Goal: Task Accomplishment & Management: Manage account settings

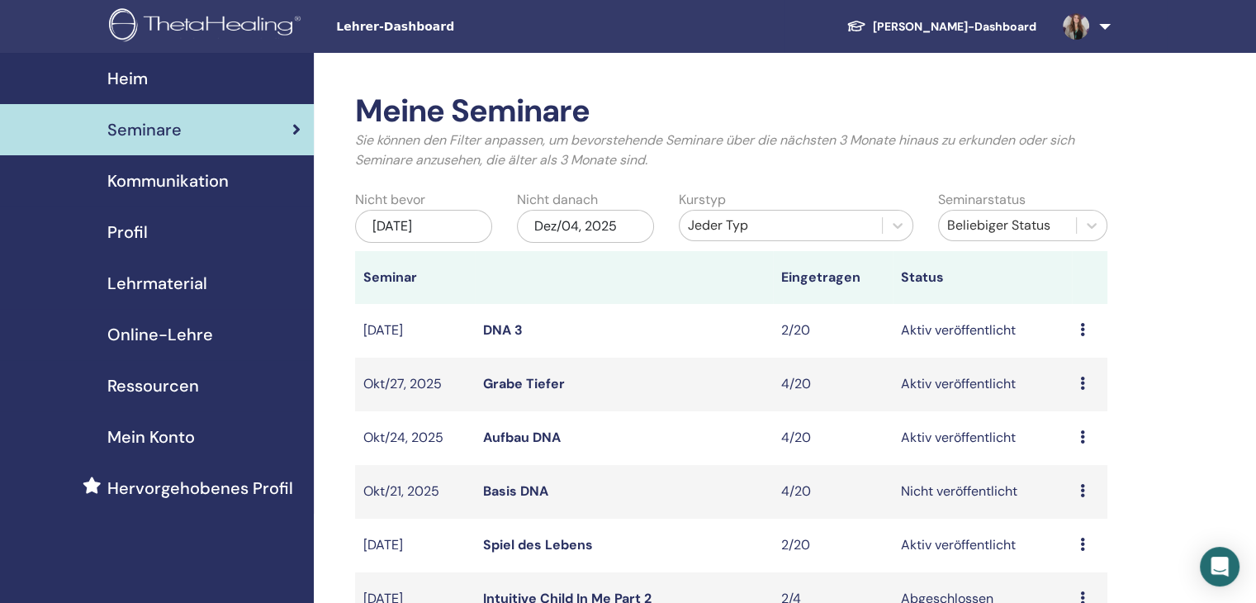
click at [1082, 490] on icon at bounding box center [1082, 490] width 5 height 13
click at [527, 495] on link "Basis DNA" at bounding box center [515, 490] width 65 height 17
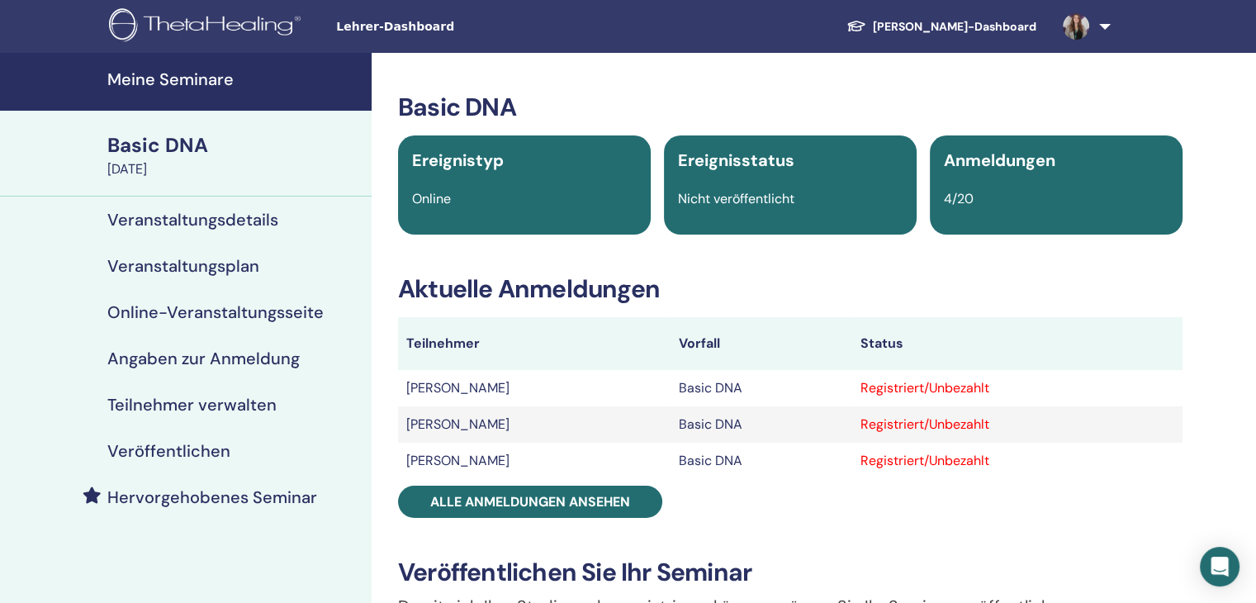
click at [198, 453] on h4 "Veröffentlichen" at bounding box center [168, 451] width 123 height 20
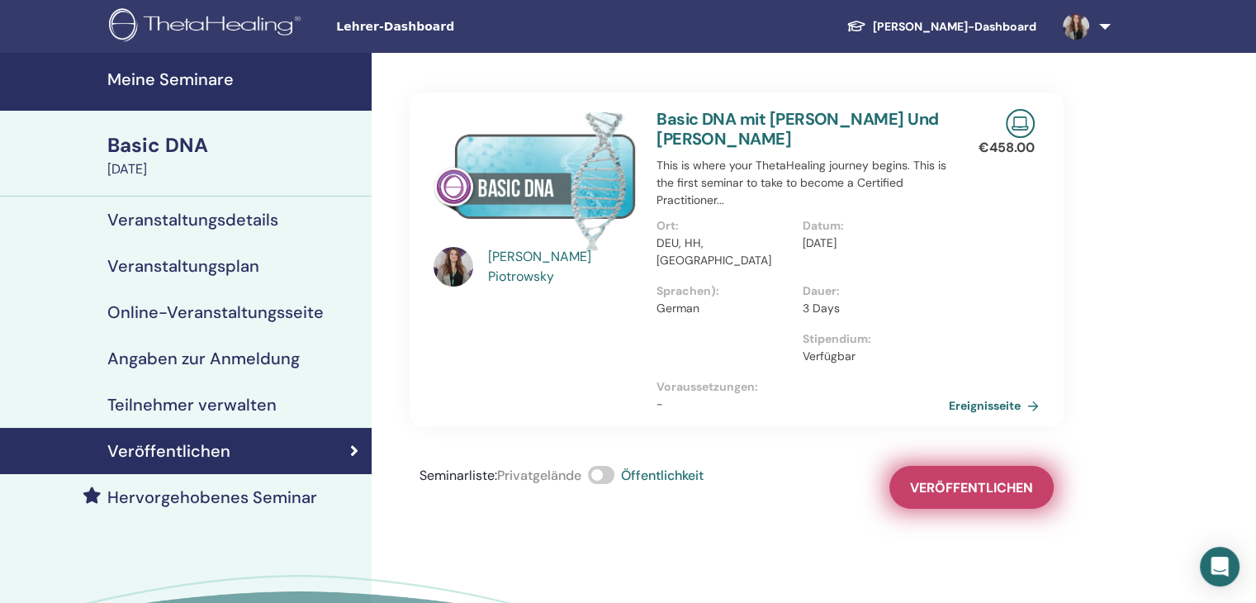
click at [938, 479] on span "Veröffentlichen" at bounding box center [971, 487] width 123 height 17
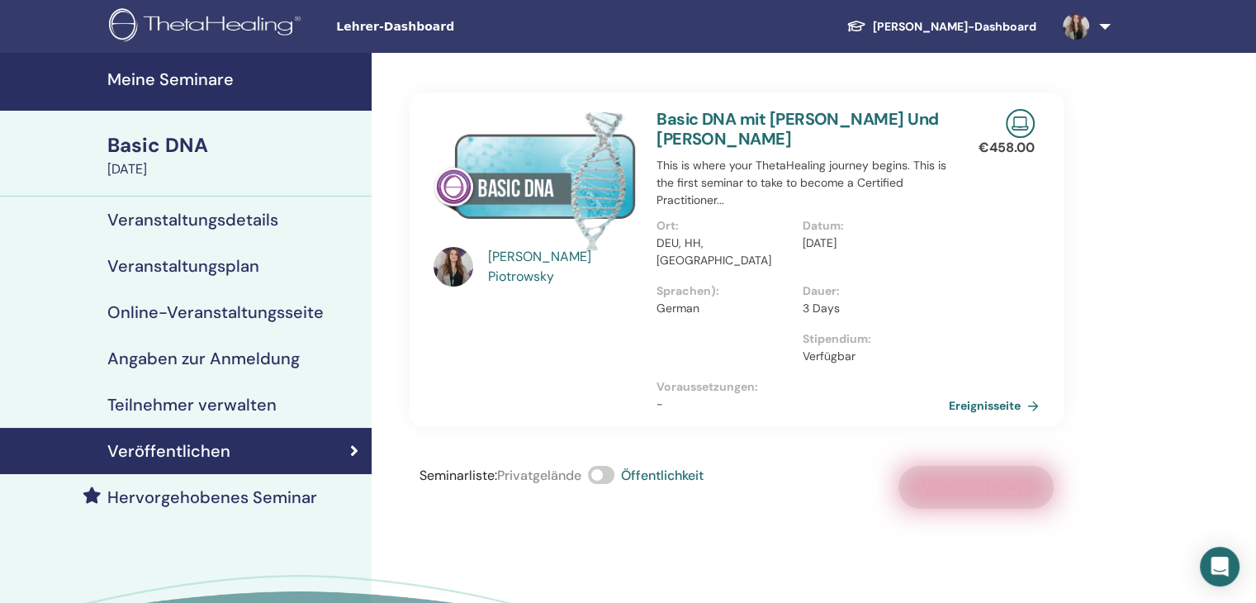
click at [198, 403] on h4 "Teilnehmer verwalten" at bounding box center [191, 405] width 169 height 20
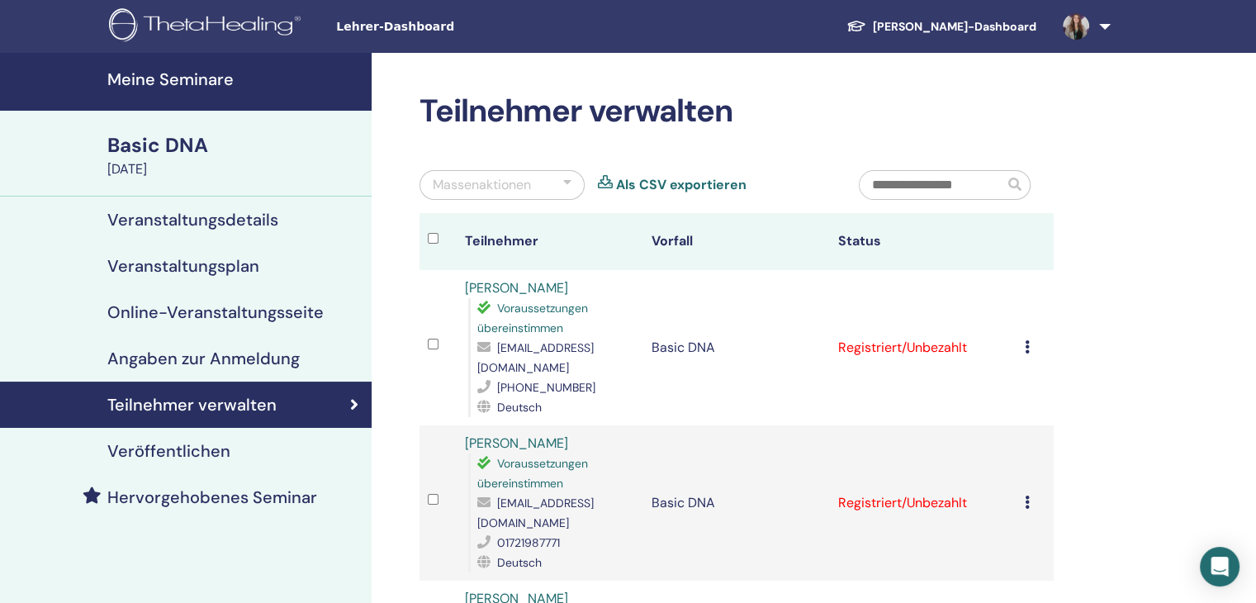
click at [1027, 495] on icon at bounding box center [1027, 501] width 5 height 13
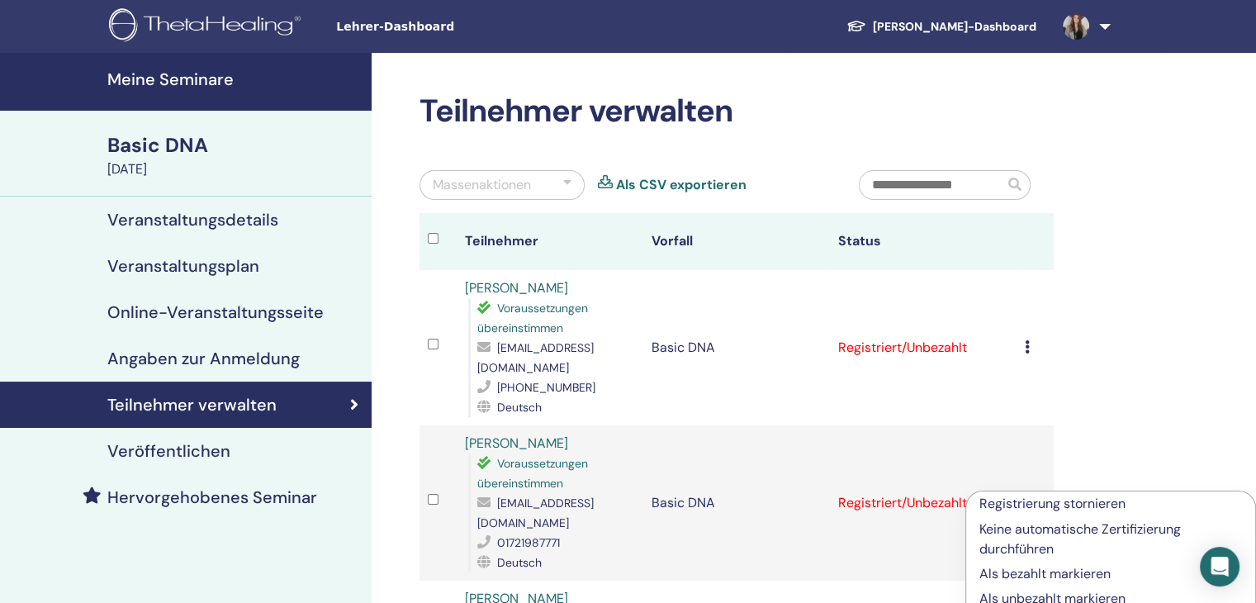
click at [1063, 506] on p "Registrierung stornieren" at bounding box center [1110, 504] width 263 height 20
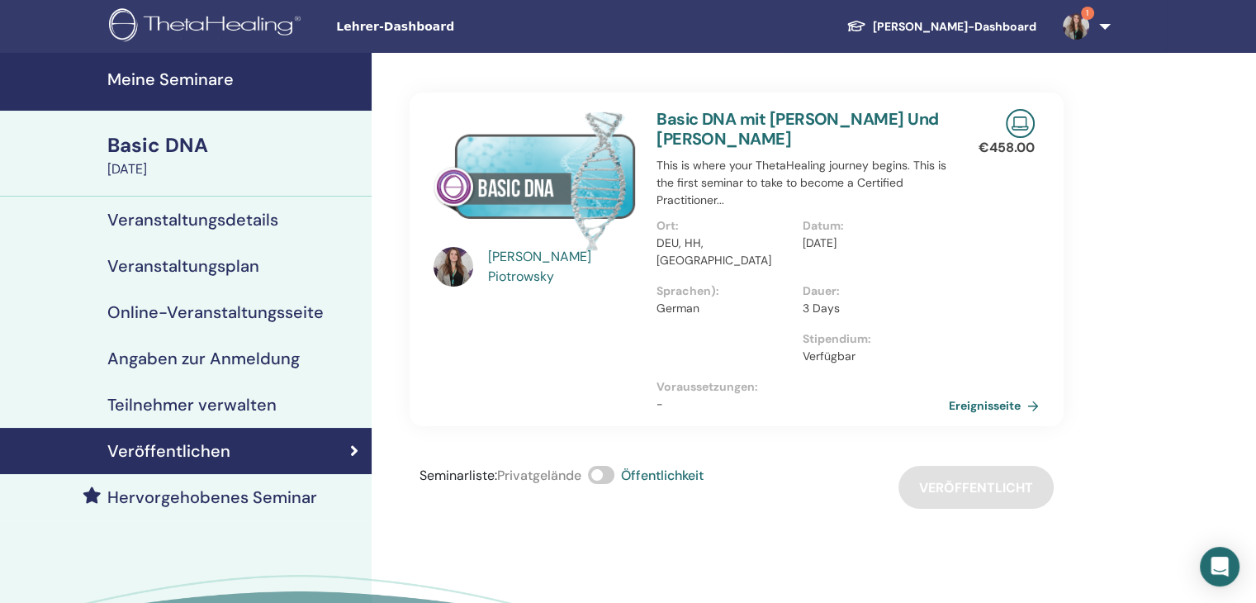
click at [175, 83] on h4 "Meine Seminare" at bounding box center [234, 79] width 254 height 20
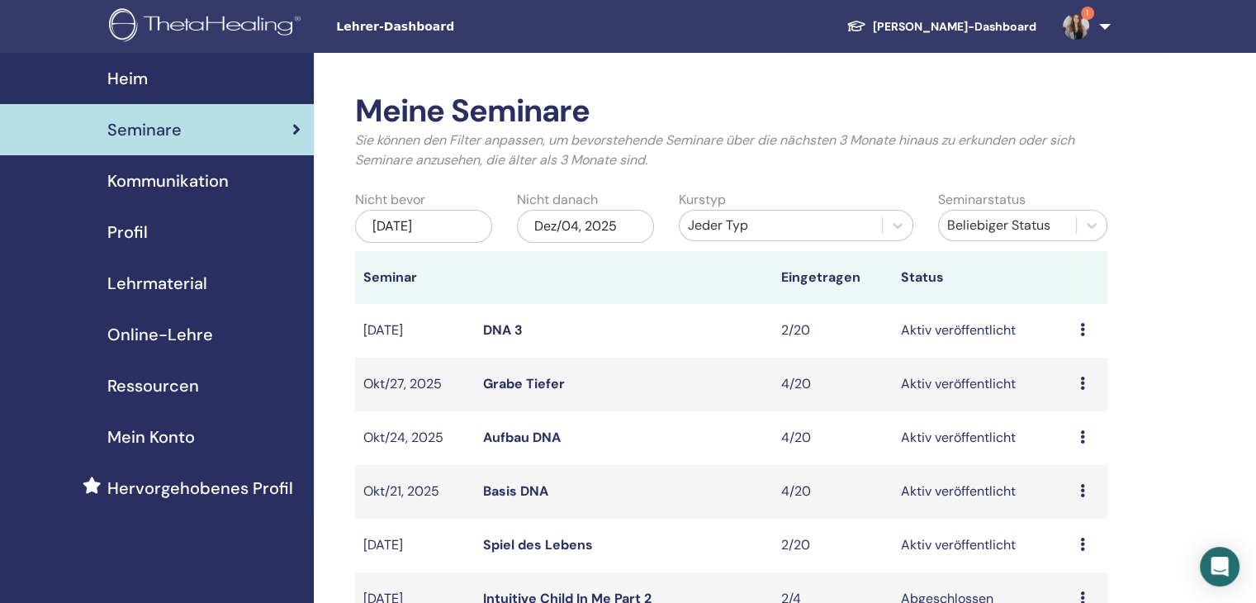
click at [538, 443] on link "Aufbau DNA" at bounding box center [522, 436] width 78 height 17
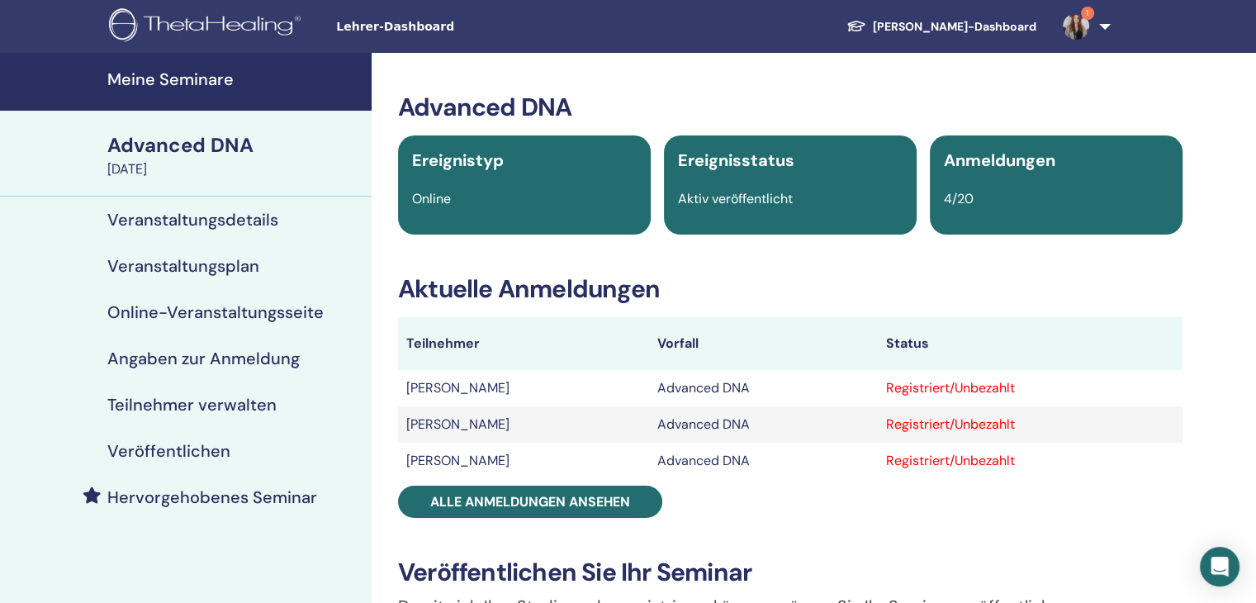
click at [207, 407] on h4 "Teilnehmer verwalten" at bounding box center [191, 405] width 169 height 20
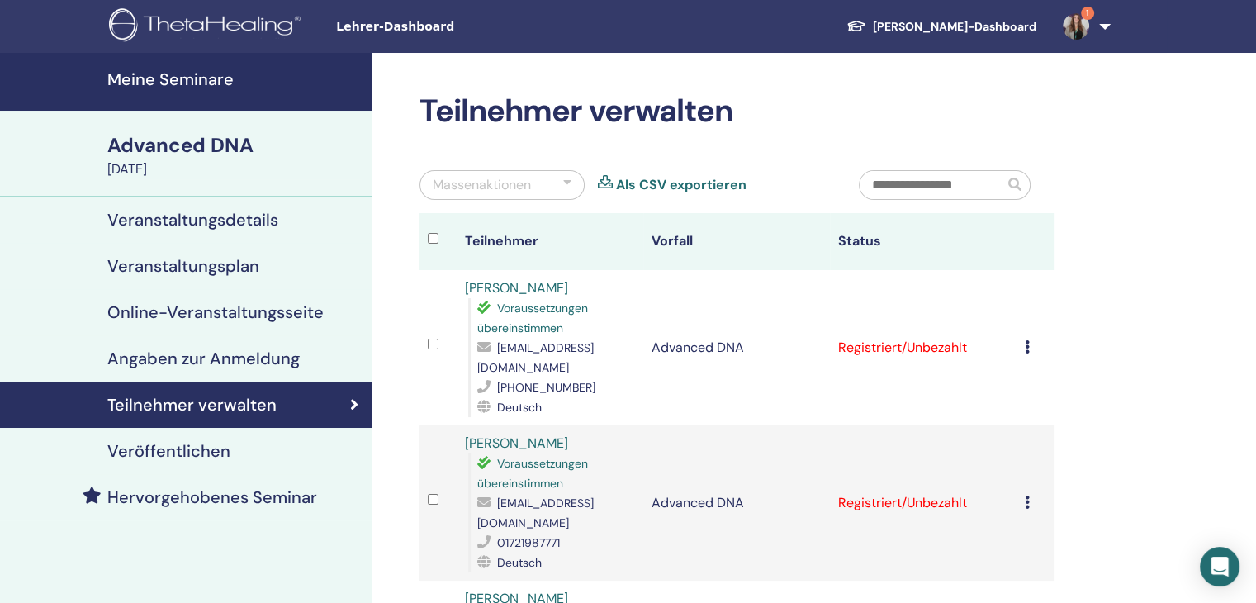
click at [1025, 495] on icon at bounding box center [1027, 501] width 5 height 13
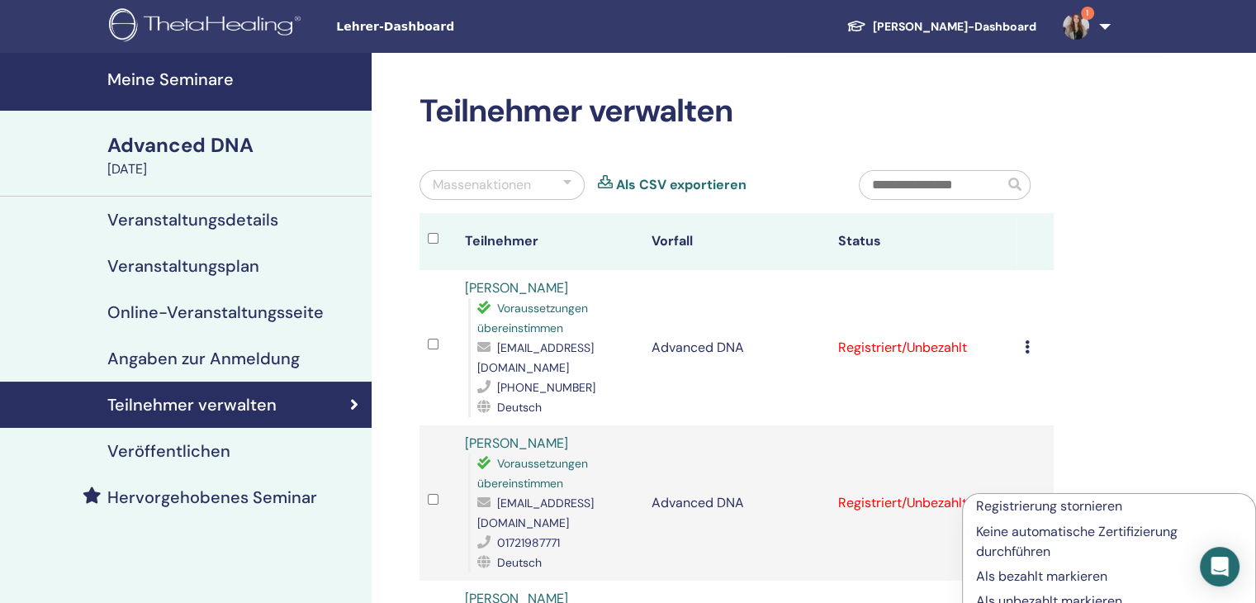
click at [1047, 507] on p "Registrierung stornieren" at bounding box center [1109, 506] width 266 height 20
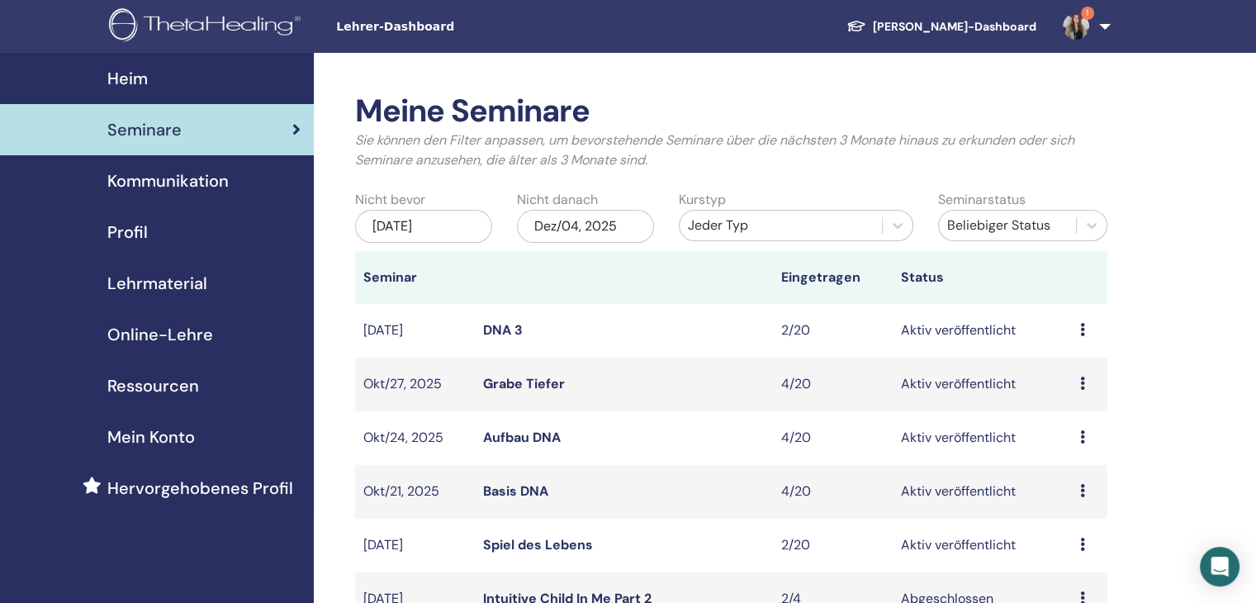
click at [532, 383] on link "Grabe Tiefer" at bounding box center [524, 383] width 82 height 17
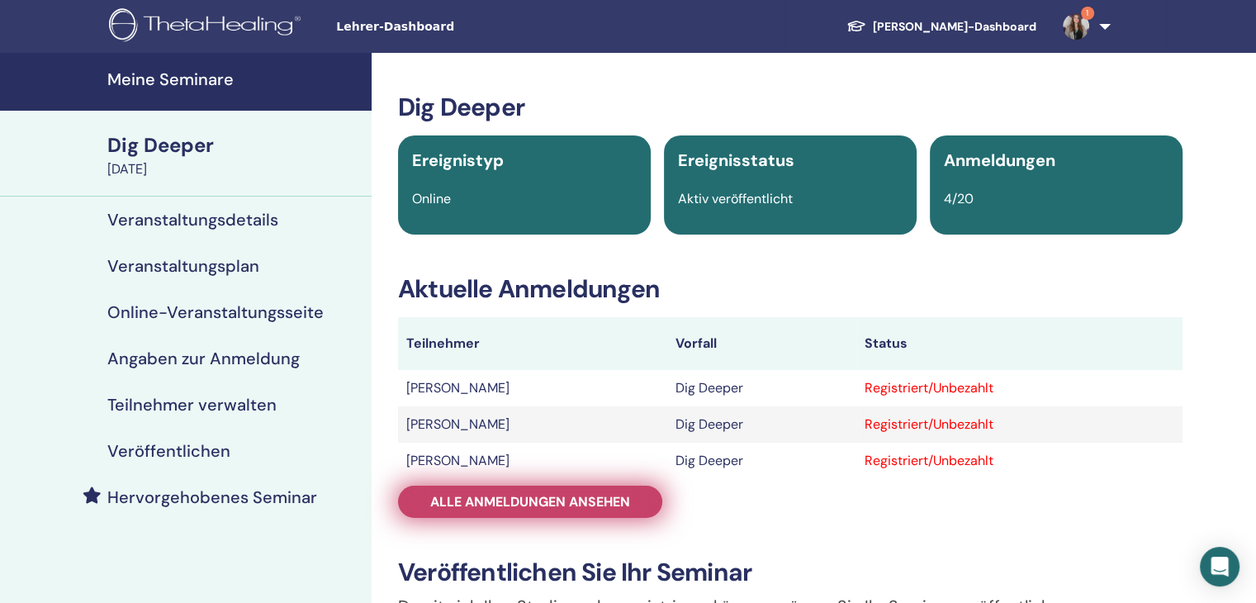
click at [506, 493] on span "Alle Anmeldungen ansehen" at bounding box center [530, 501] width 200 height 17
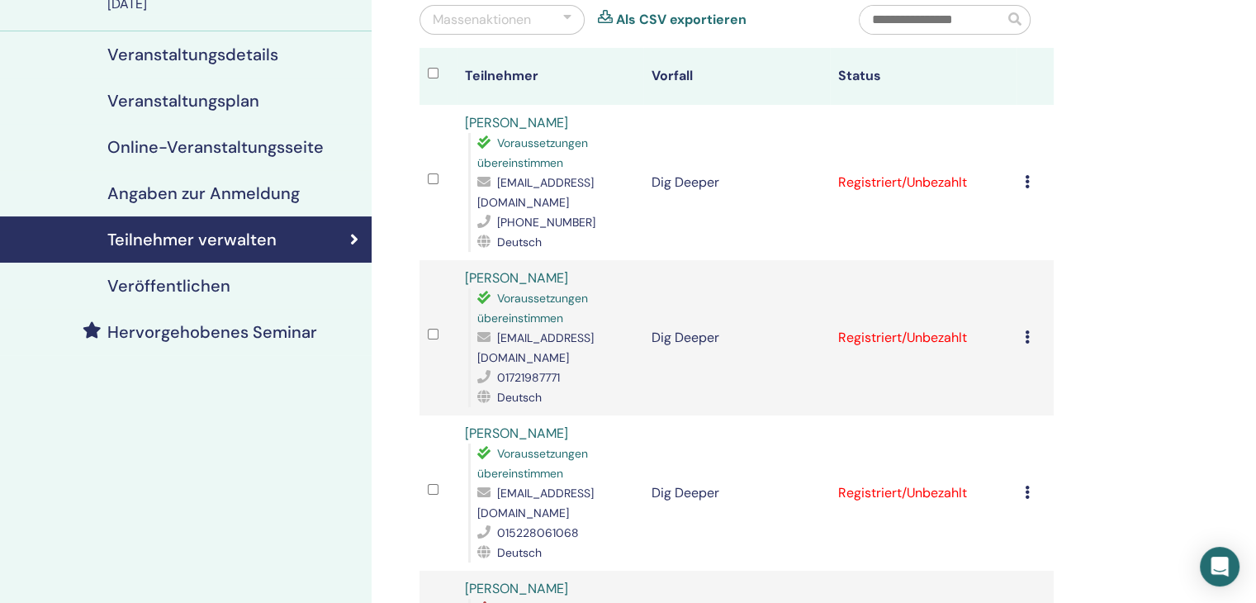
scroll to position [248, 0]
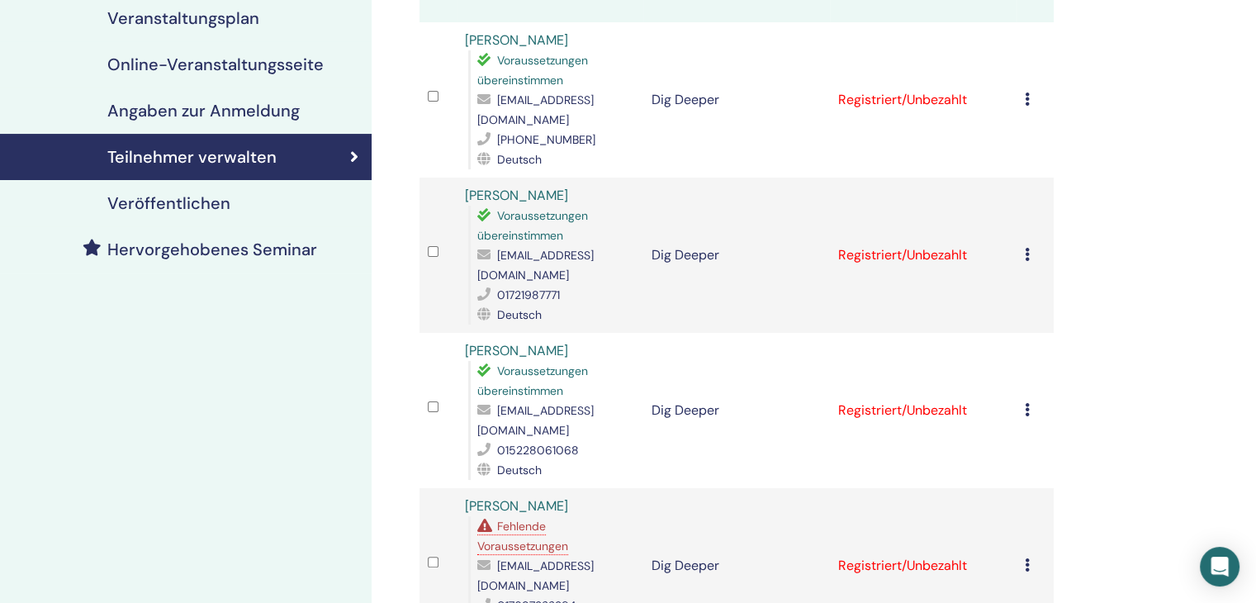
click at [1030, 245] on div "Registrierung stornieren Keine automatische Zertifizierung durchführen Als beza…" at bounding box center [1035, 255] width 21 height 20
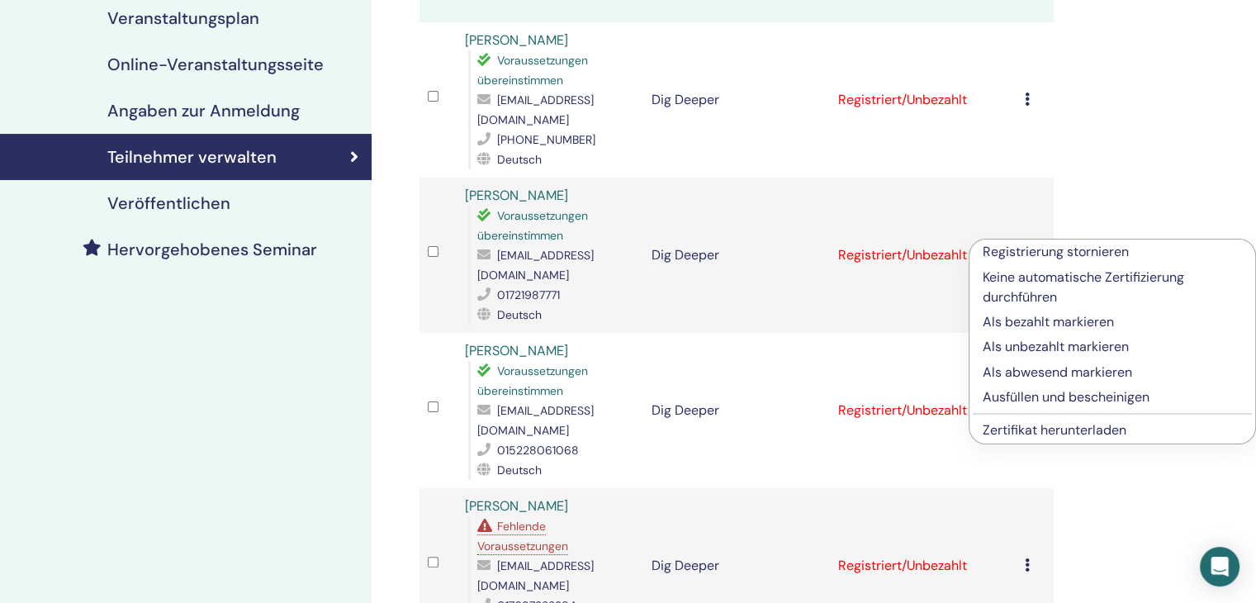
click at [1057, 253] on p "Registrierung stornieren" at bounding box center [1111, 252] width 259 height 20
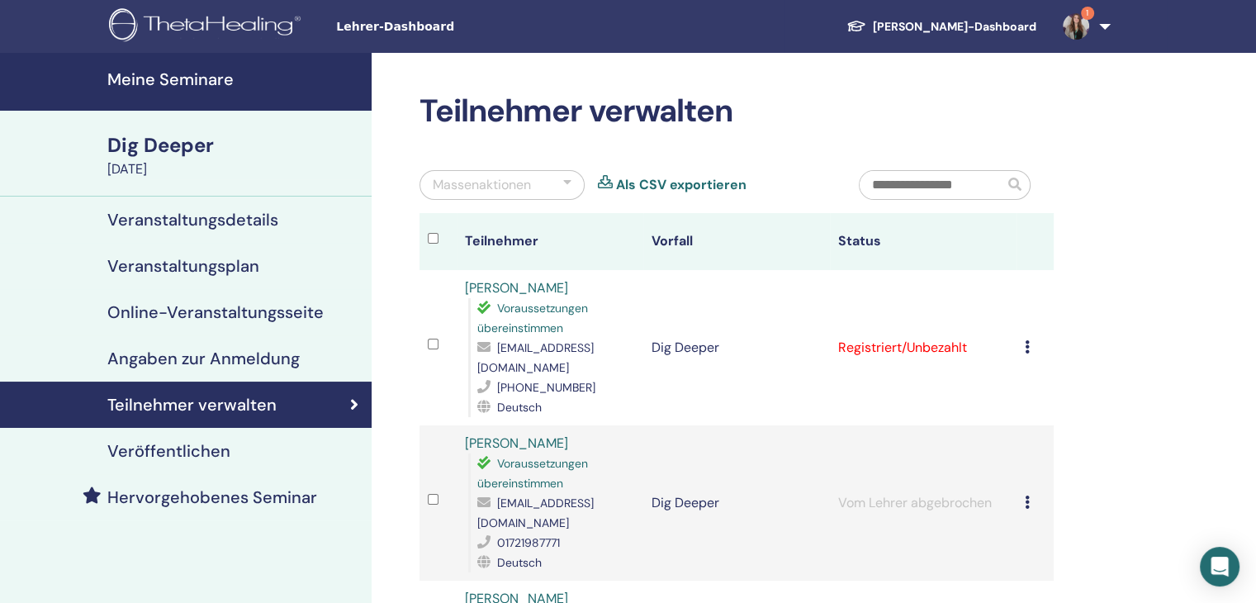
click at [1107, 20] on link "1" at bounding box center [1083, 26] width 68 height 53
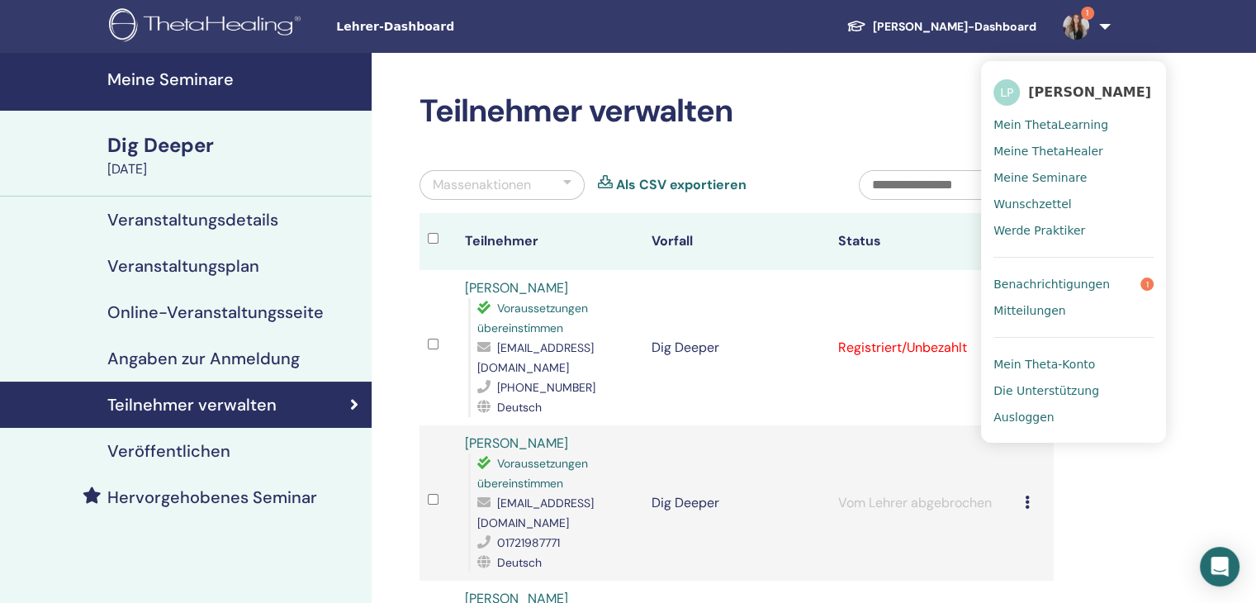
click at [1110, 284] on link "Benachrichtigungen 1" at bounding box center [1073, 284] width 160 height 26
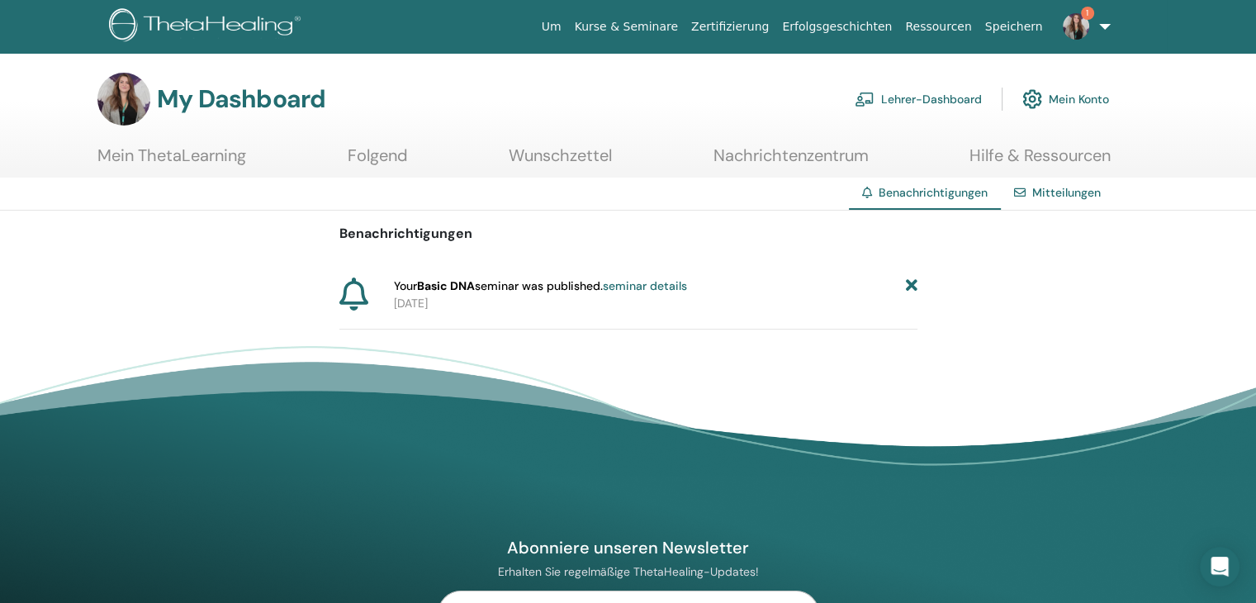
click at [911, 285] on icon at bounding box center [911, 285] width 12 height 17
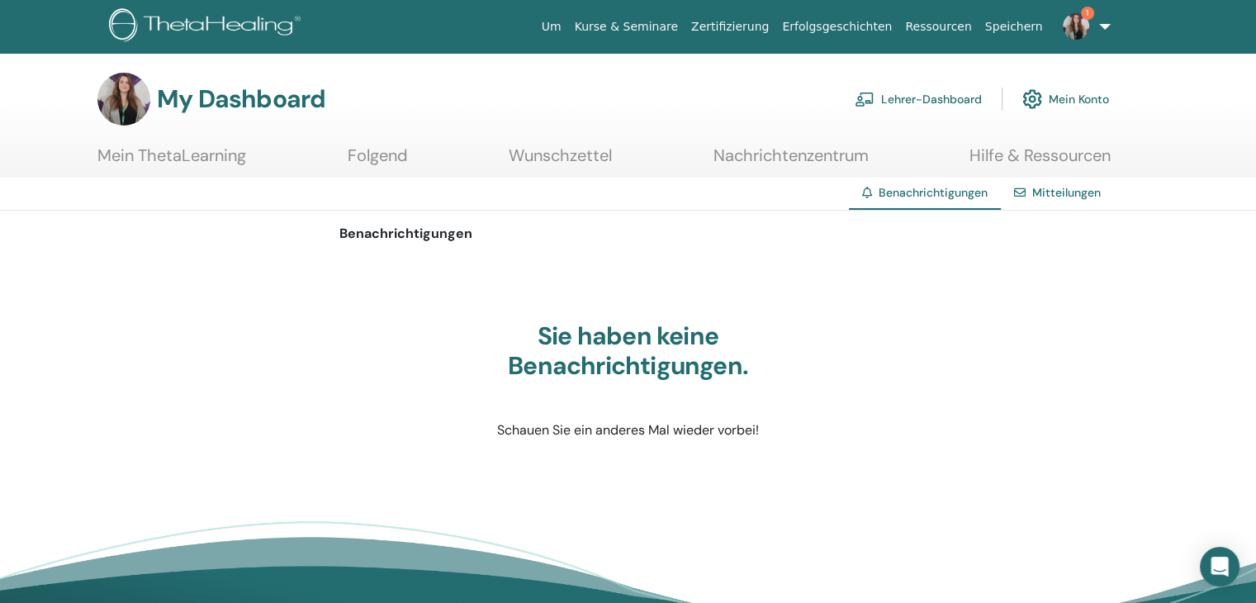
click at [963, 99] on link "Lehrer-Dashboard" at bounding box center [918, 99] width 127 height 36
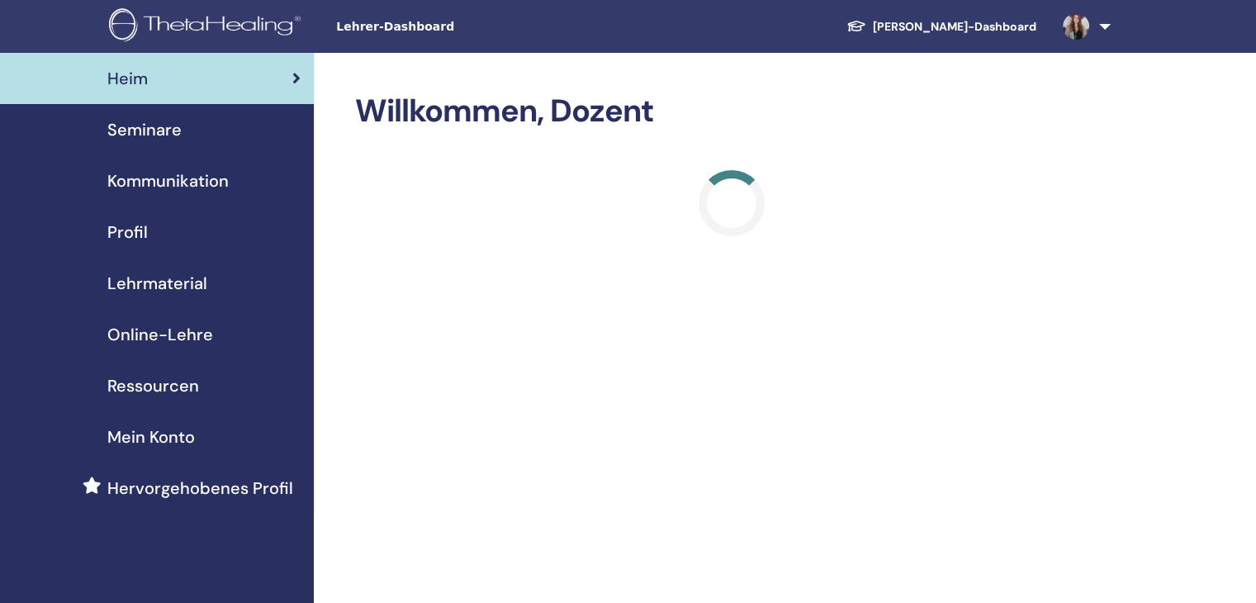
click at [158, 125] on span "Seminare" at bounding box center [144, 129] width 74 height 25
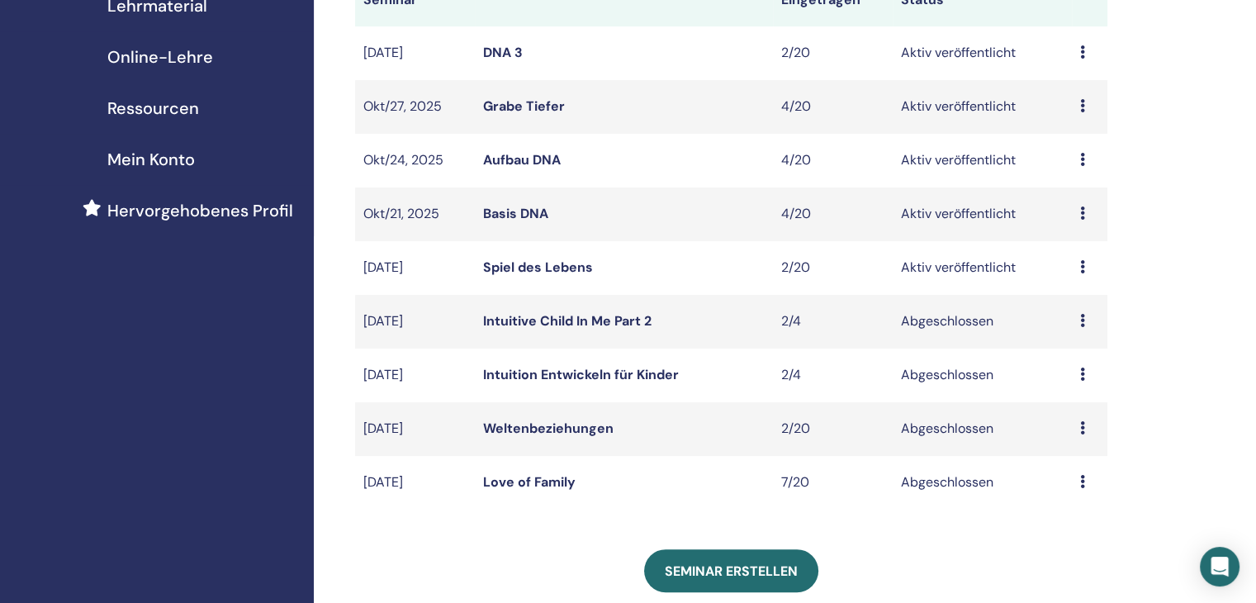
scroll to position [330, 0]
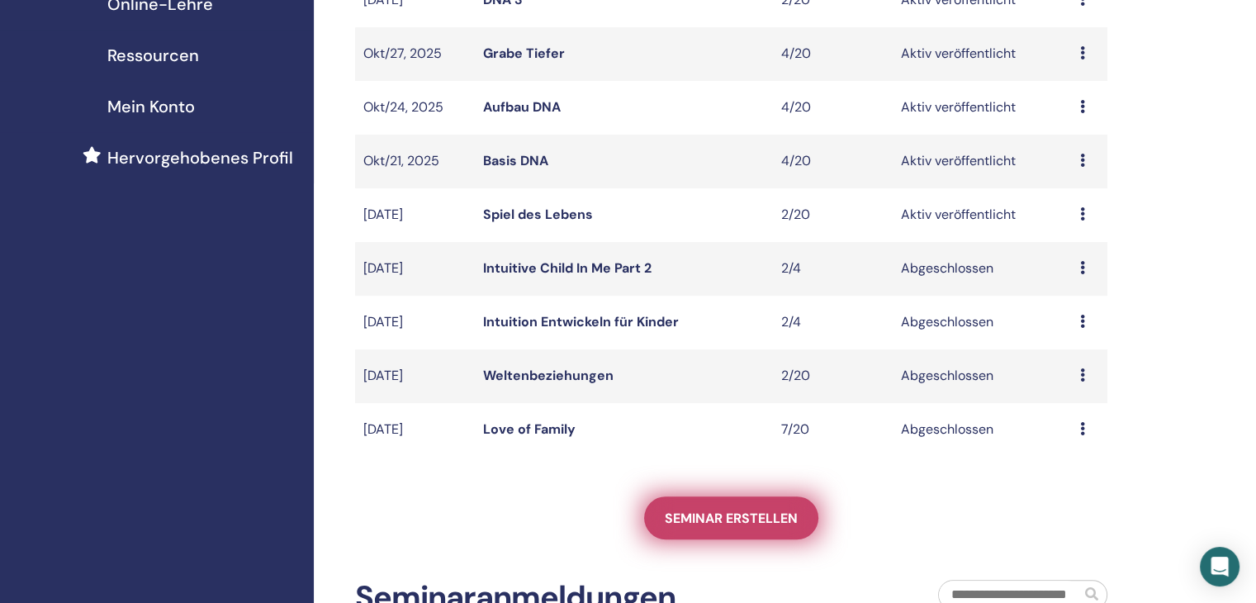
click at [714, 509] on span "Seminar erstellen" at bounding box center [731, 517] width 133 height 17
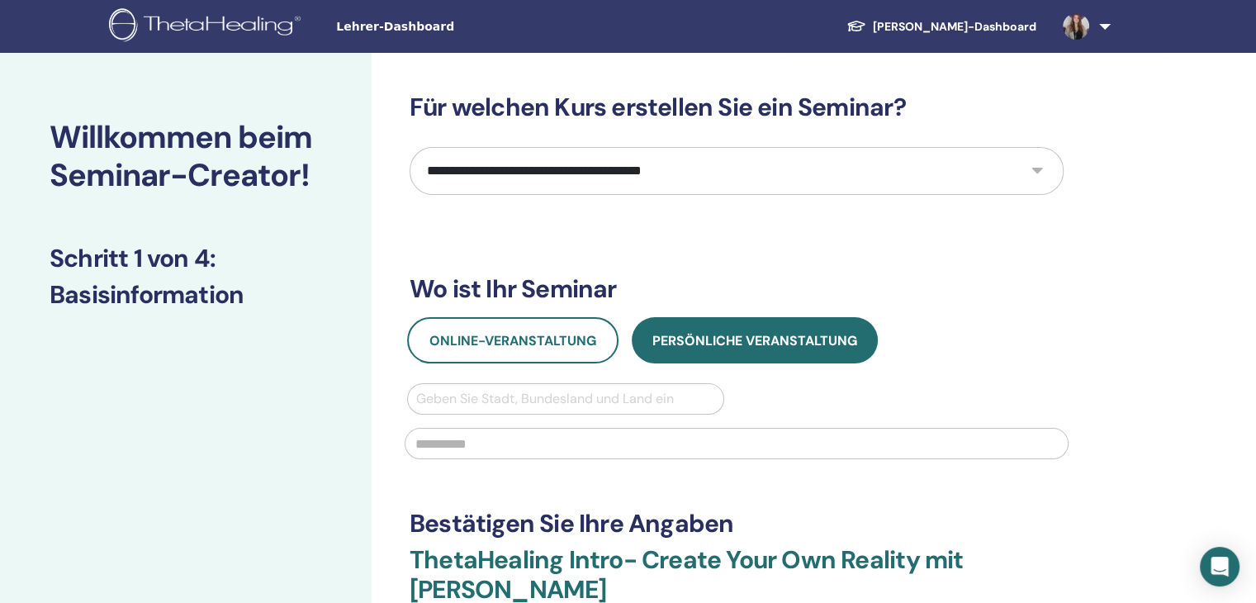
click at [589, 168] on select "**********" at bounding box center [737, 171] width 654 height 48
select select "****"
click at [410, 147] on select "**********" at bounding box center [737, 171] width 654 height 48
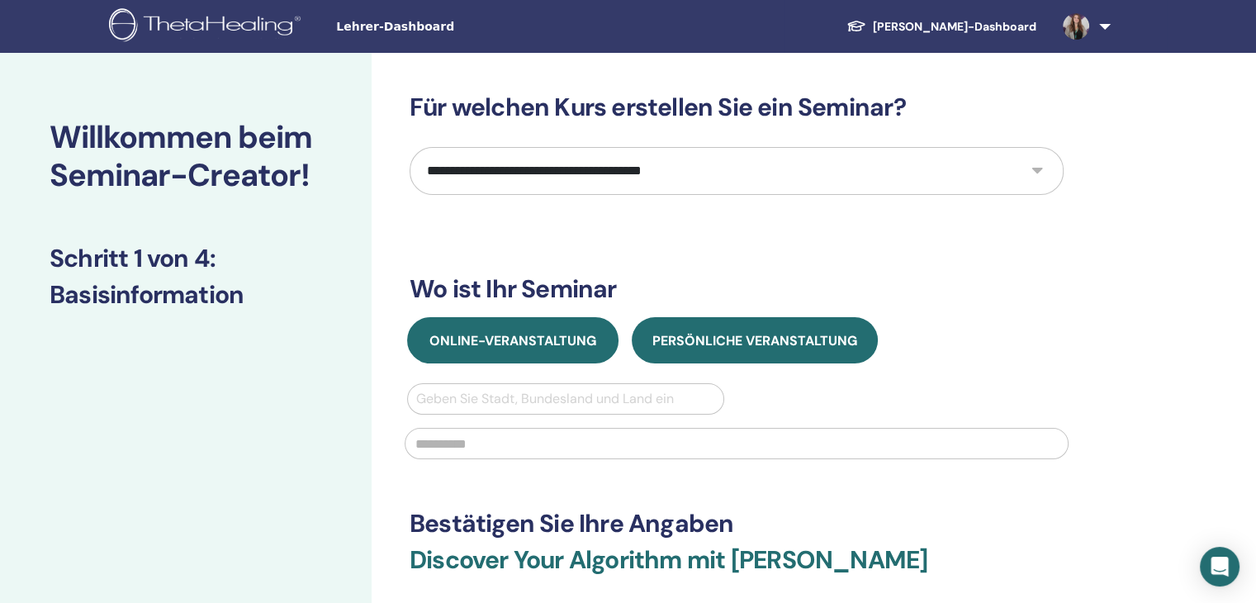
click at [542, 350] on button "Online-Veranstaltung" at bounding box center [512, 340] width 211 height 46
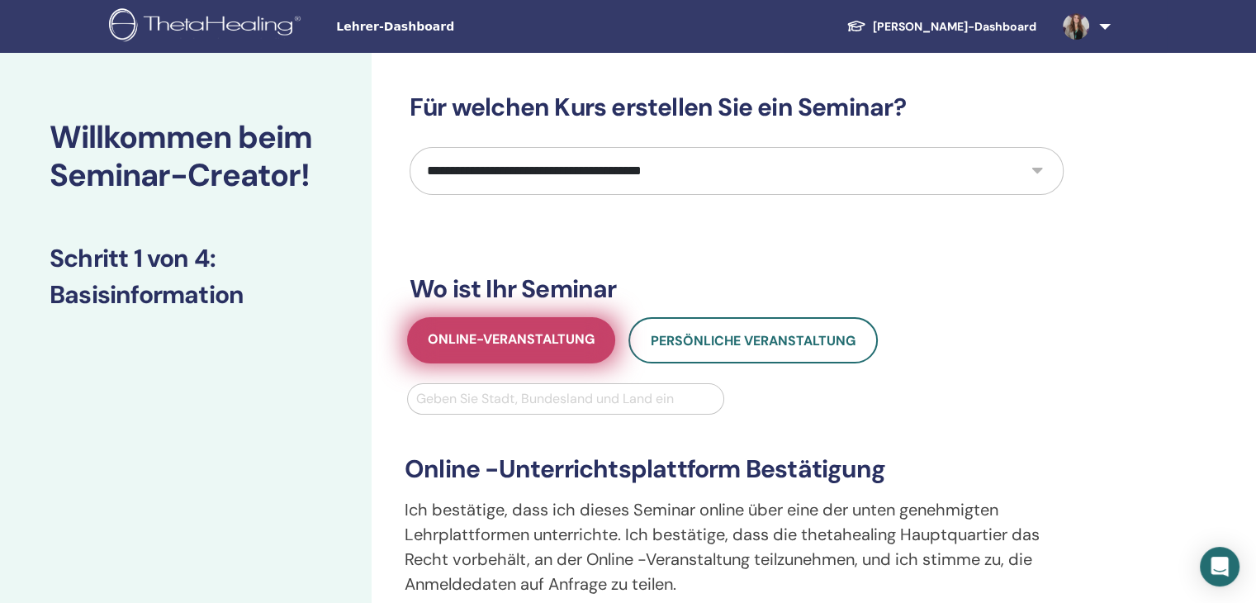
click at [534, 344] on span "Online-Veranstaltung" at bounding box center [511, 340] width 167 height 21
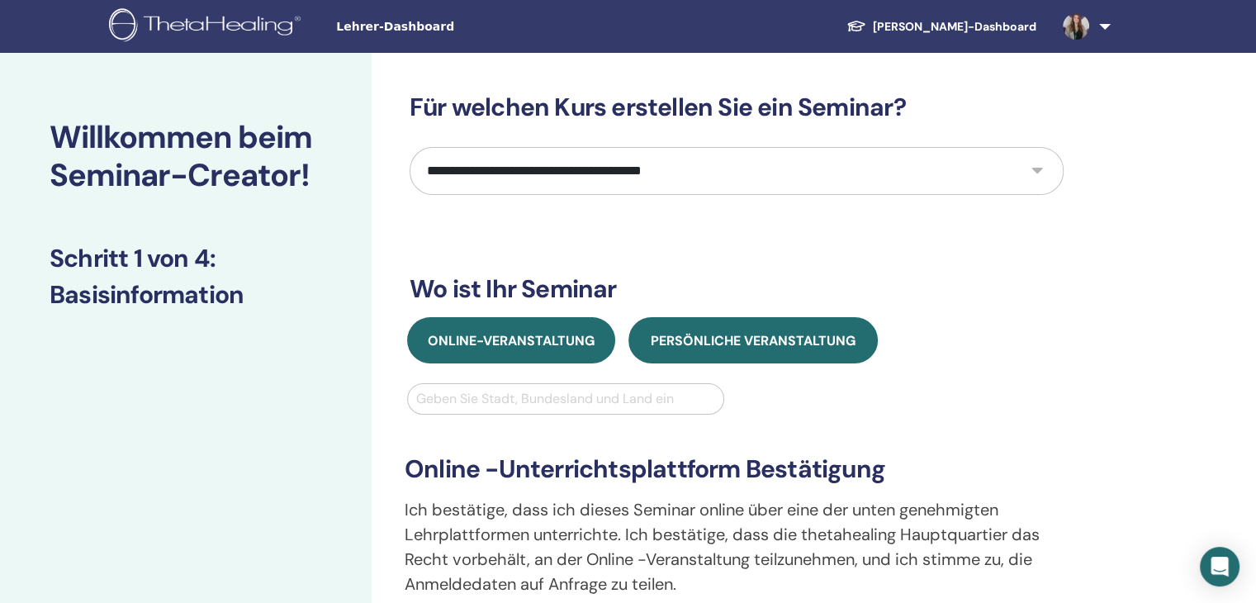
click at [694, 329] on button "Persönliche Veranstaltung" at bounding box center [752, 340] width 249 height 46
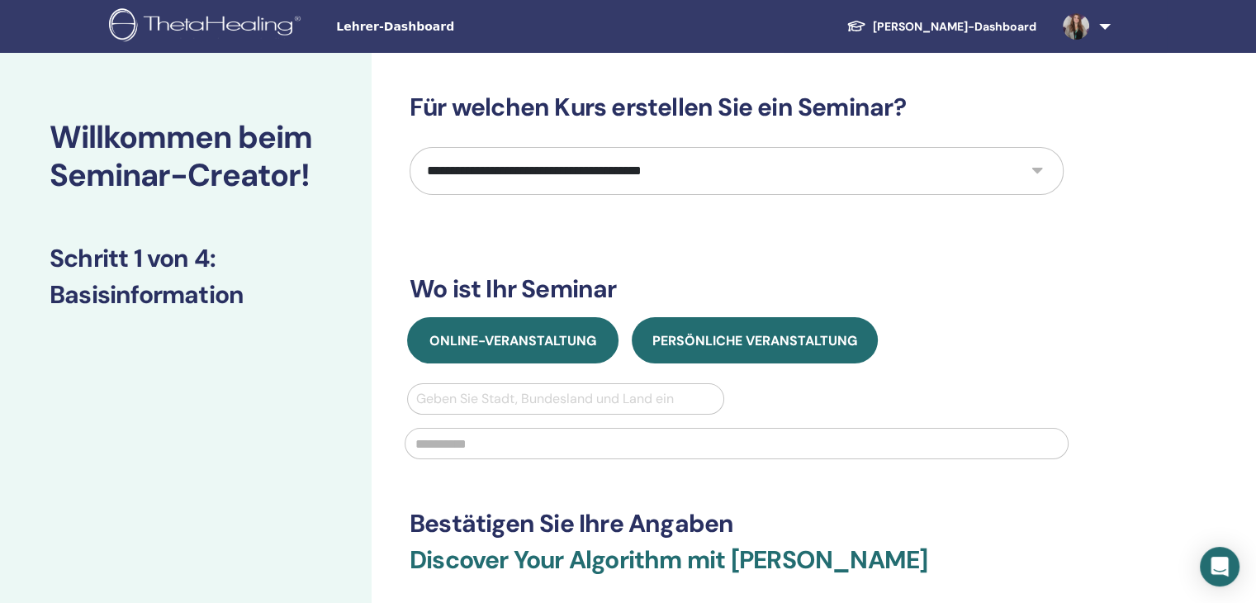
click at [552, 343] on span "Online-Veranstaltung" at bounding box center [512, 340] width 167 height 17
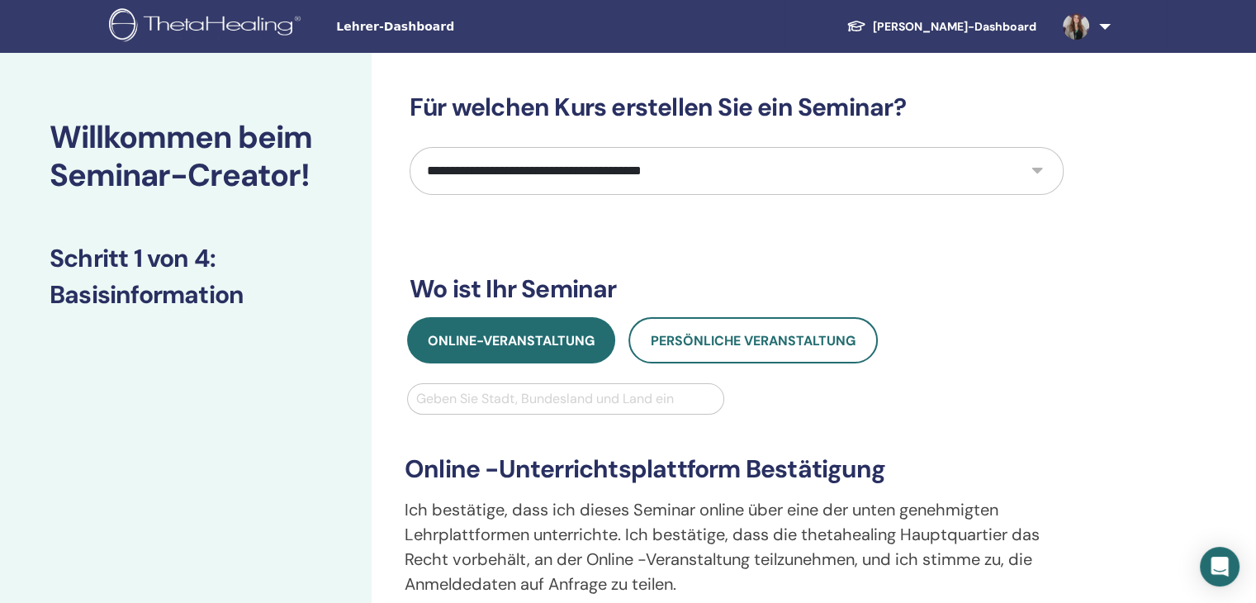
click at [535, 401] on div at bounding box center [565, 398] width 299 height 23
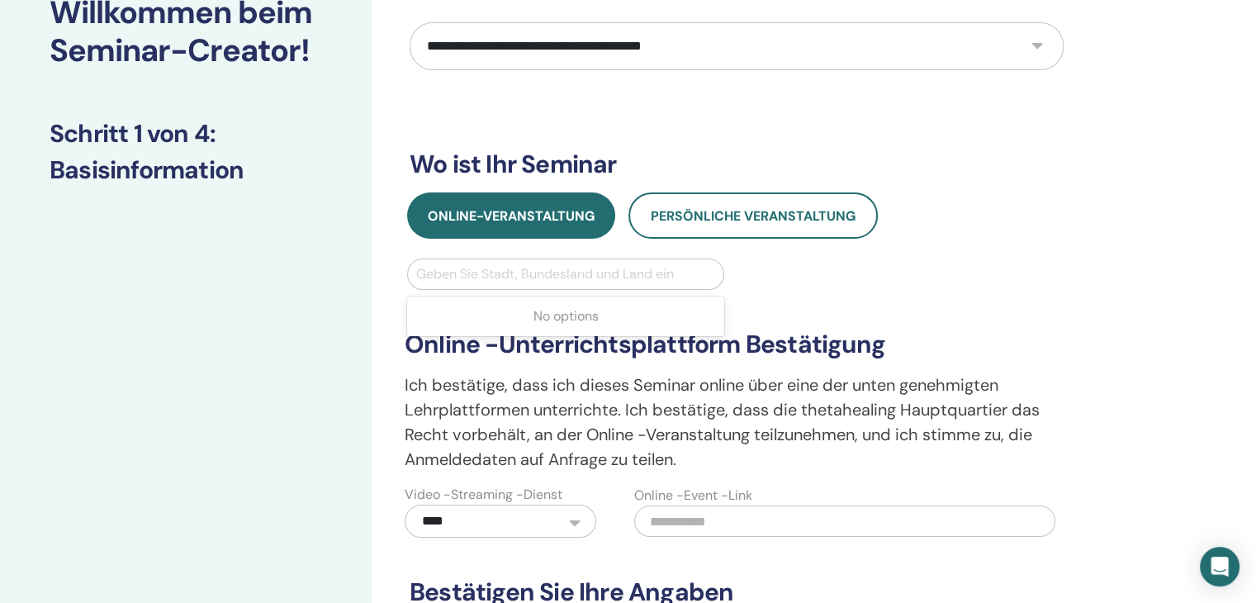
scroll to position [248, 0]
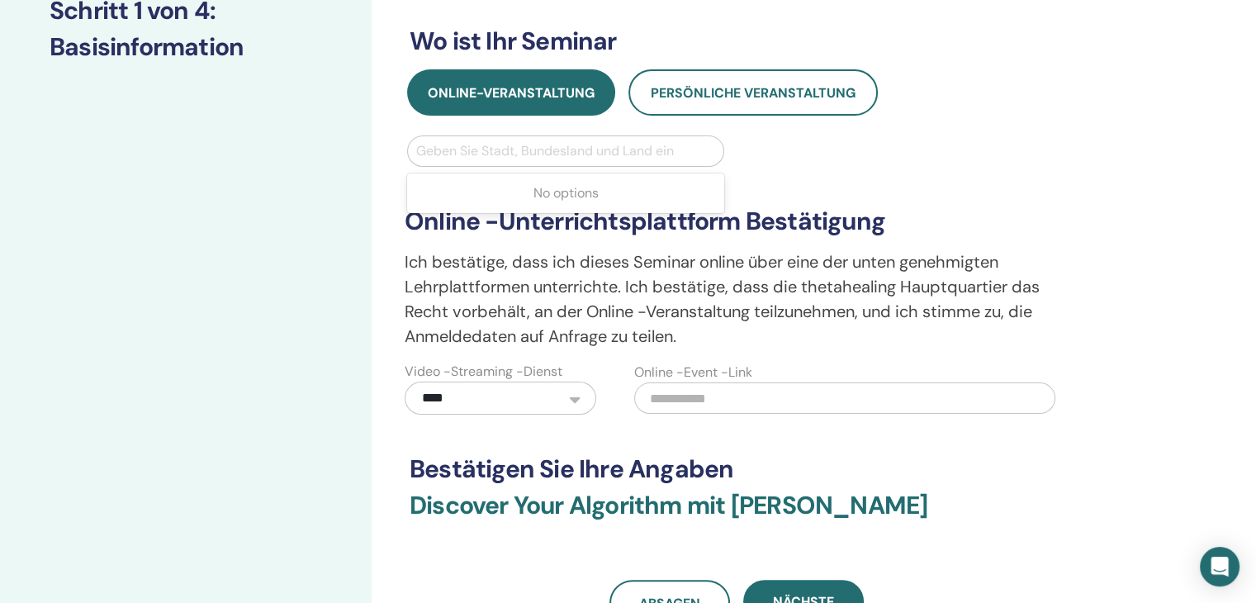
click at [674, 395] on input "text" at bounding box center [844, 397] width 421 height 31
paste input "**********"
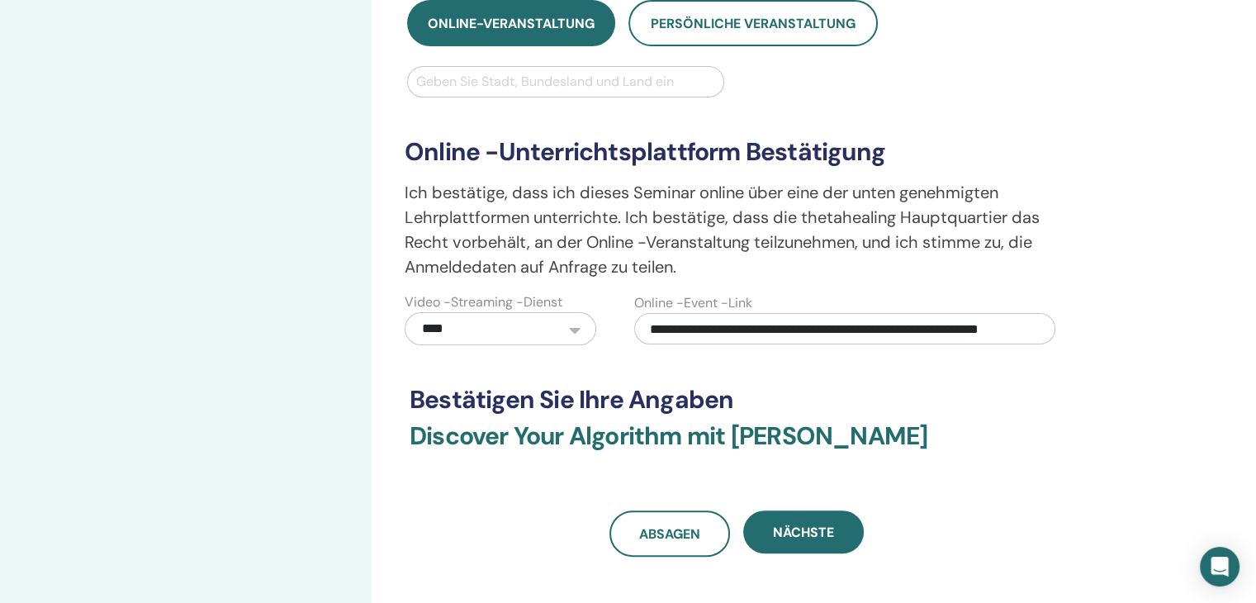
scroll to position [413, 0]
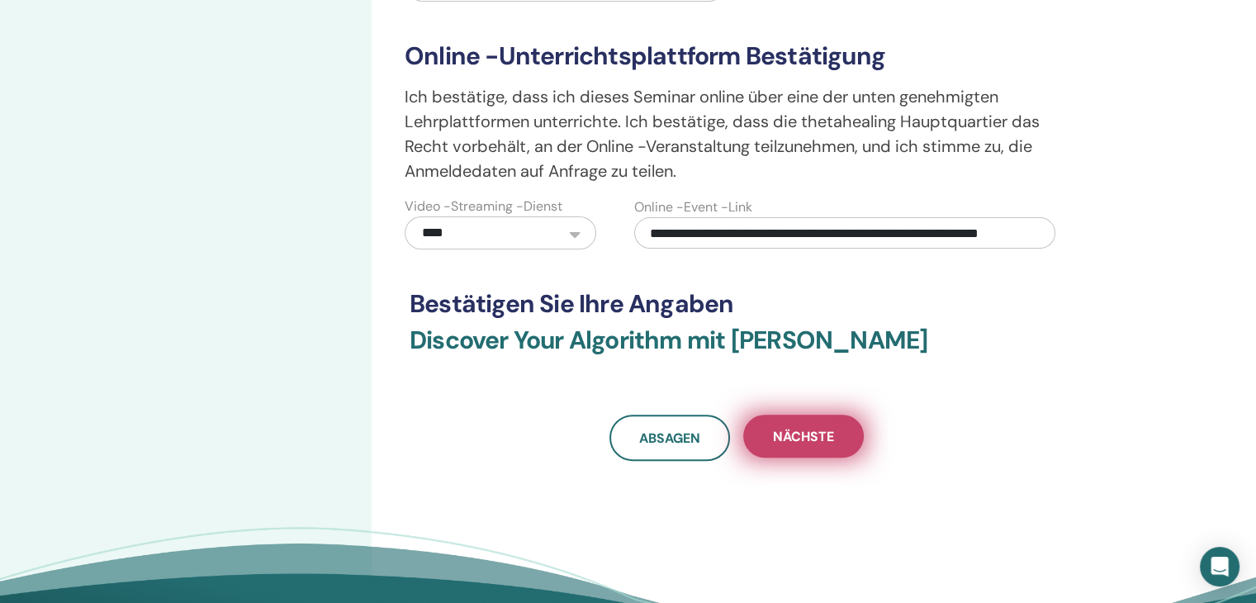
type input "**********"
click at [793, 437] on span "Nächste" at bounding box center [803, 436] width 61 height 17
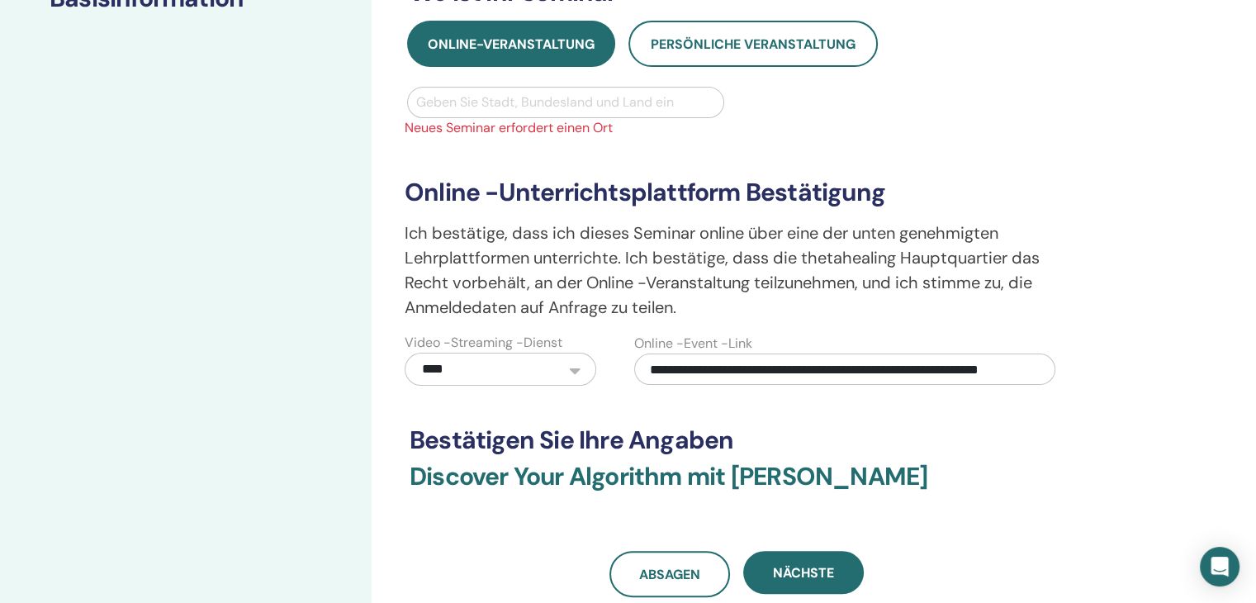
scroll to position [83, 0]
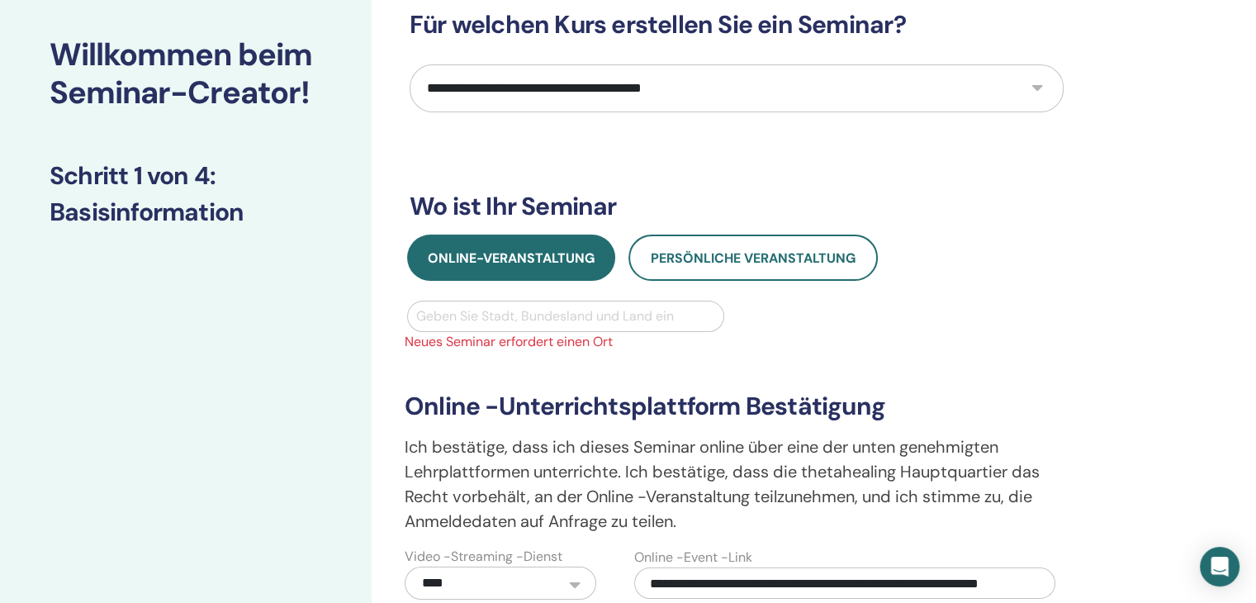
click at [558, 315] on div at bounding box center [565, 316] width 299 height 23
type input "*******"
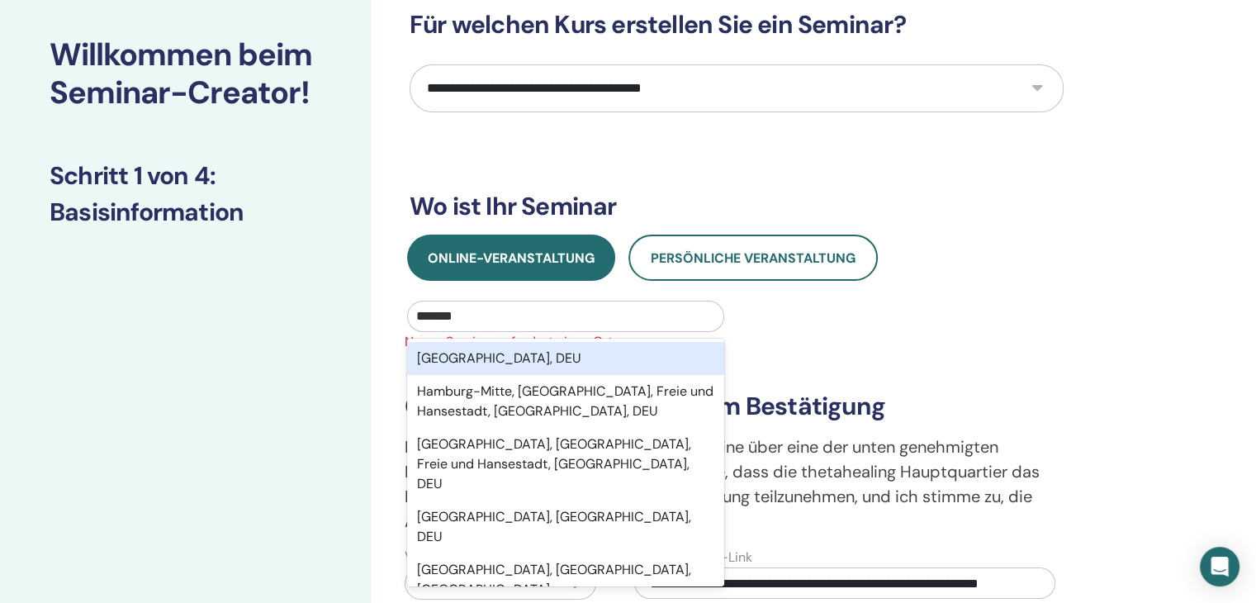
click at [539, 351] on div "[GEOGRAPHIC_DATA], DEU" at bounding box center [565, 358] width 317 height 33
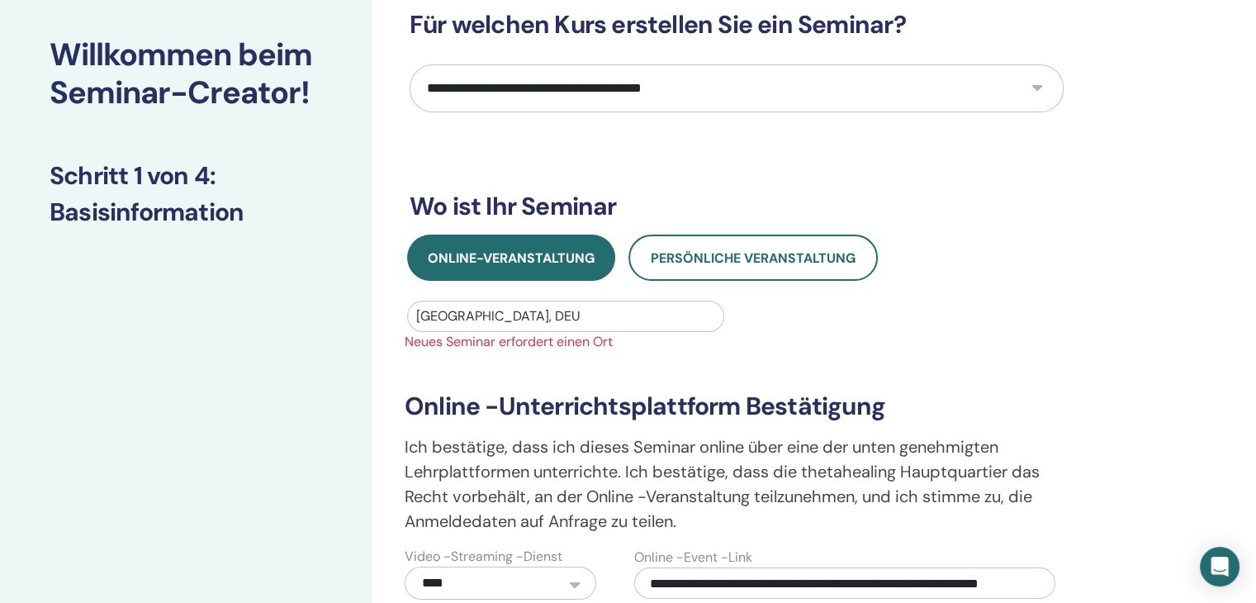
scroll to position [413, 0]
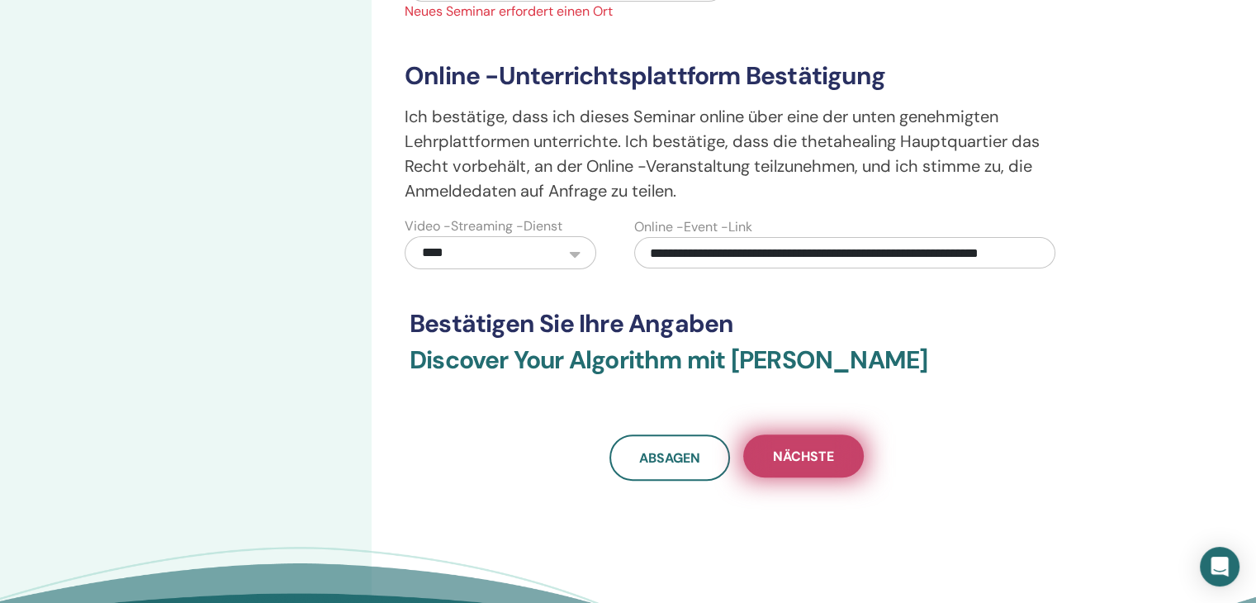
click at [783, 441] on button "Nächste" at bounding box center [803, 455] width 121 height 43
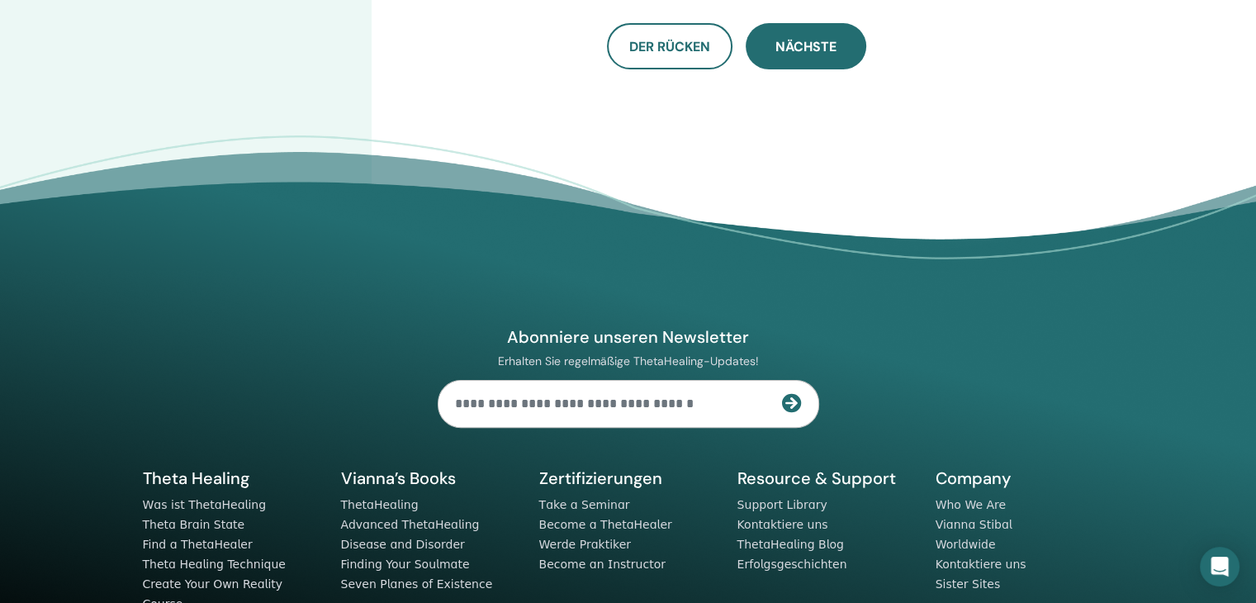
scroll to position [0, 0]
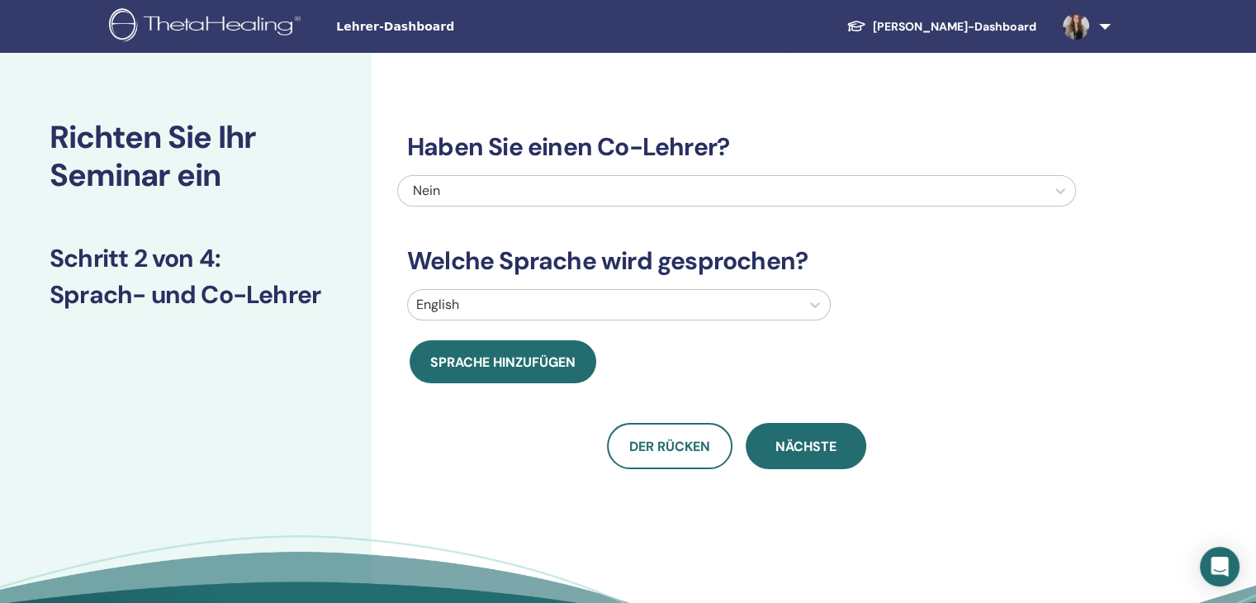
click at [618, 313] on div at bounding box center [604, 304] width 376 height 23
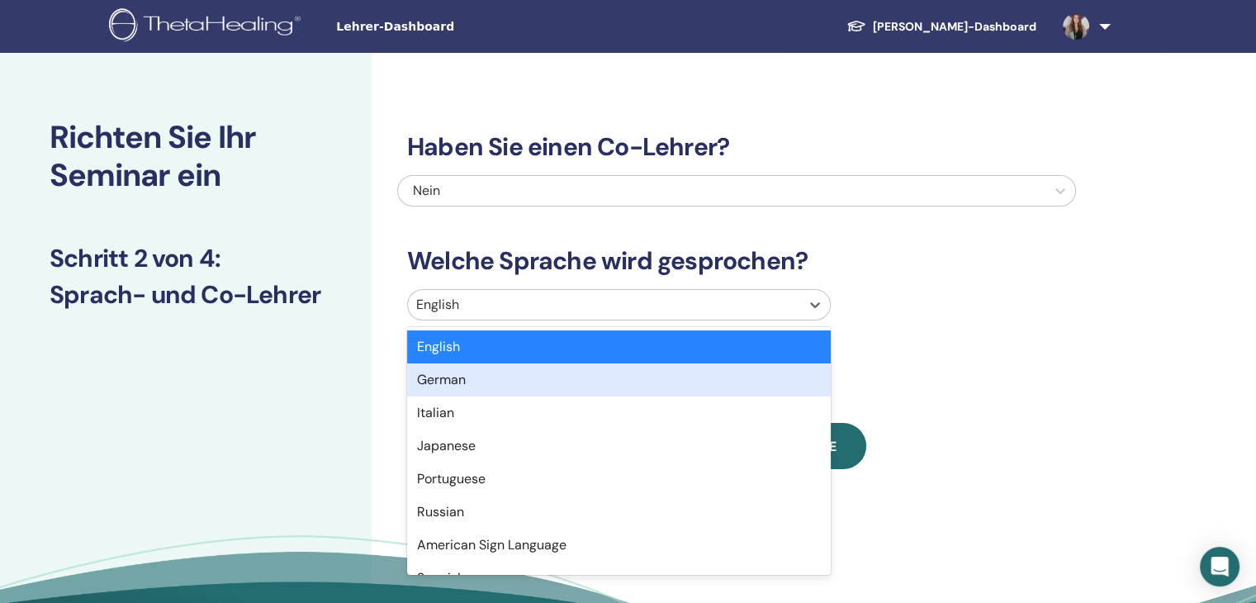
click at [558, 371] on div "German" at bounding box center [619, 379] width 424 height 33
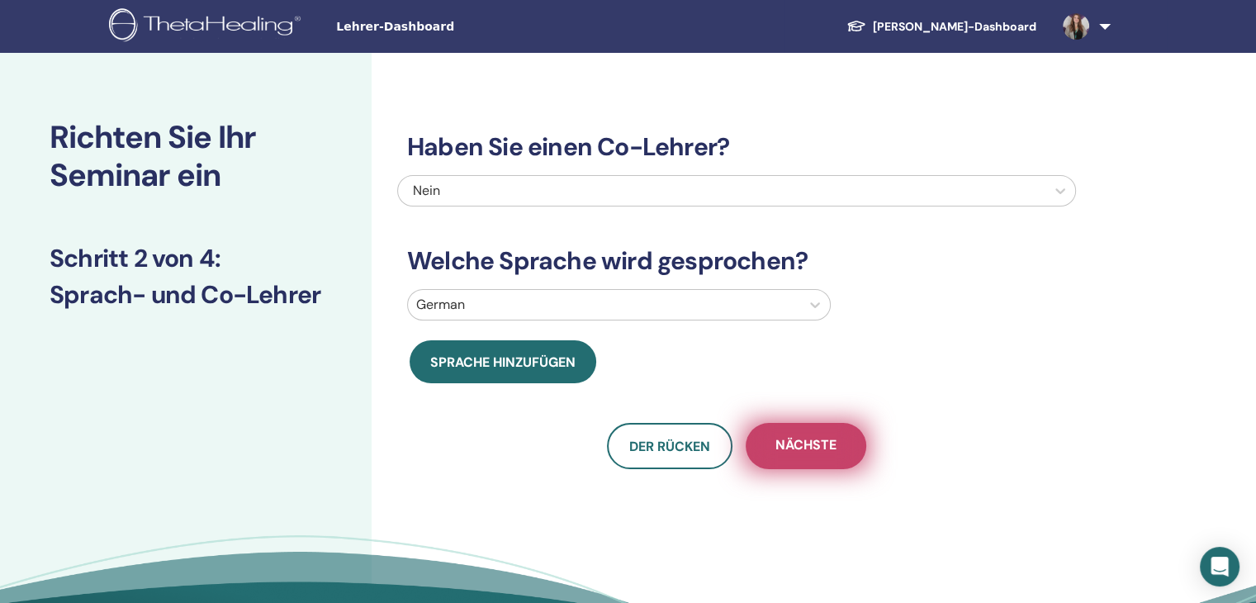
click at [856, 452] on button "Nächste" at bounding box center [806, 446] width 121 height 46
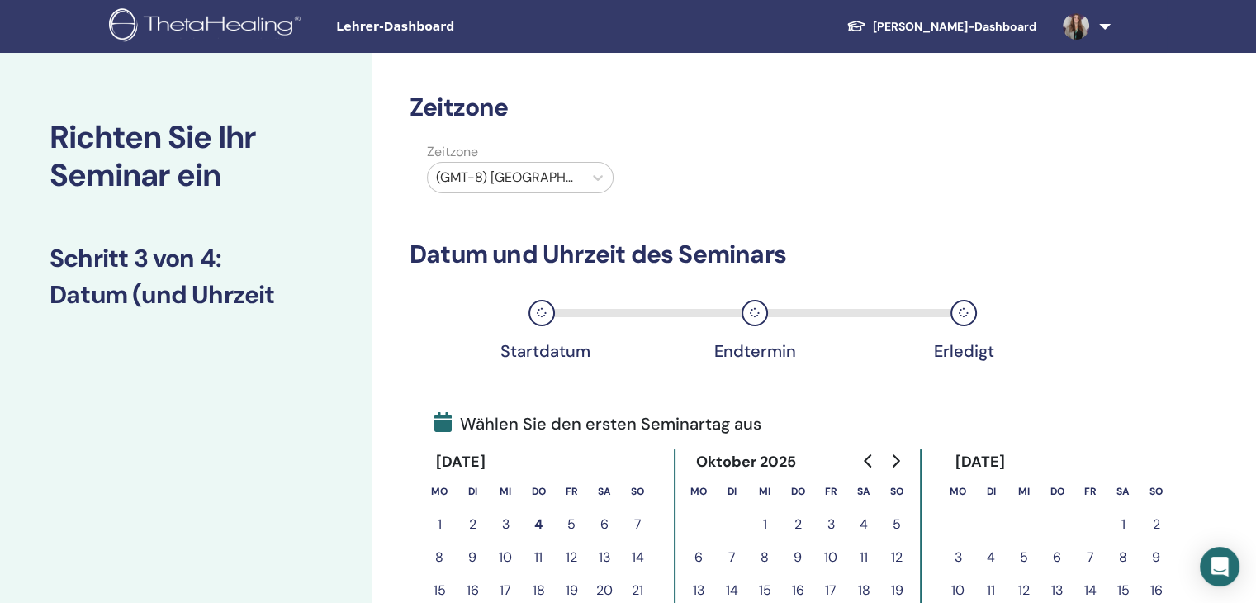
click at [556, 177] on div at bounding box center [505, 177] width 139 height 23
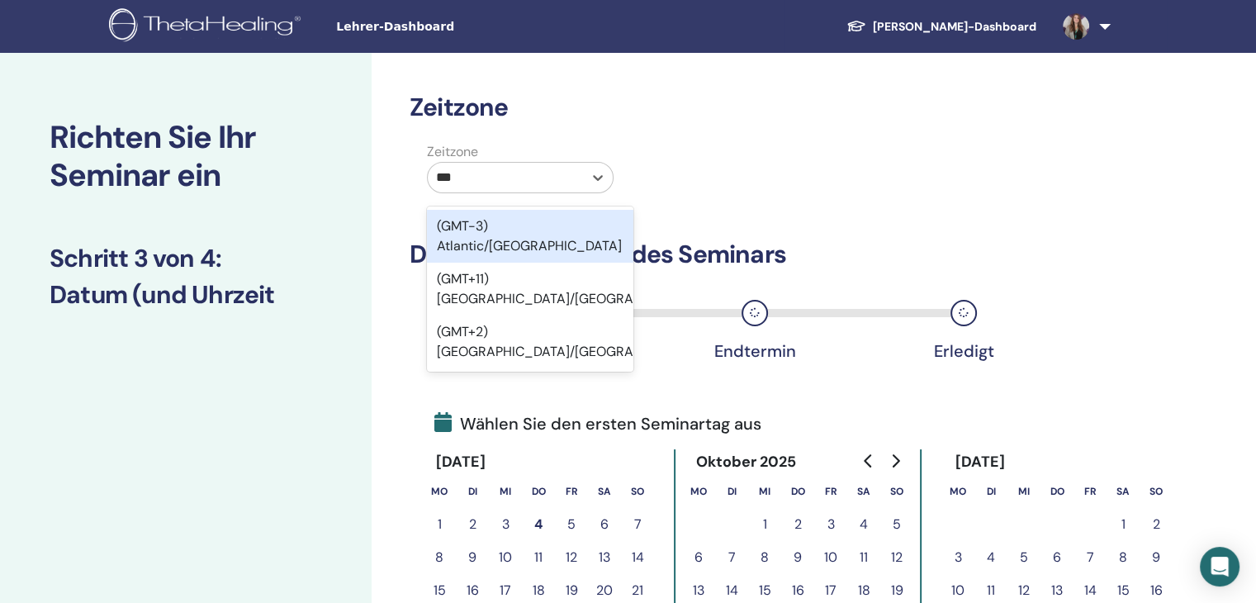
type input "****"
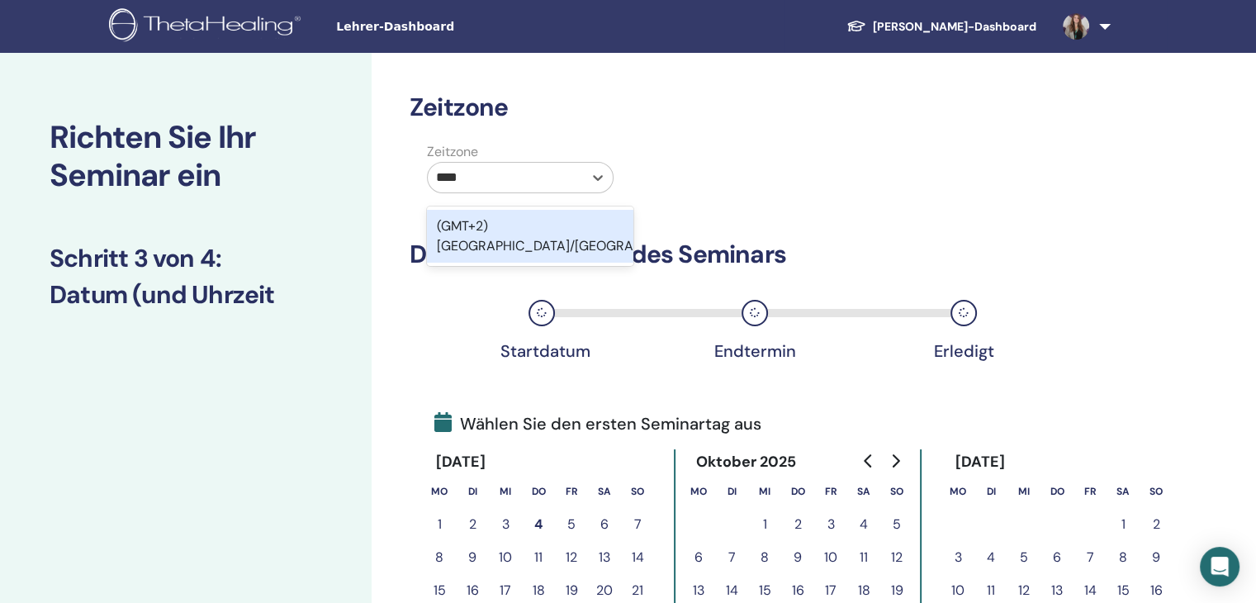
click at [566, 230] on div "(GMT+2) [GEOGRAPHIC_DATA]/[GEOGRAPHIC_DATA]" at bounding box center [530, 236] width 206 height 53
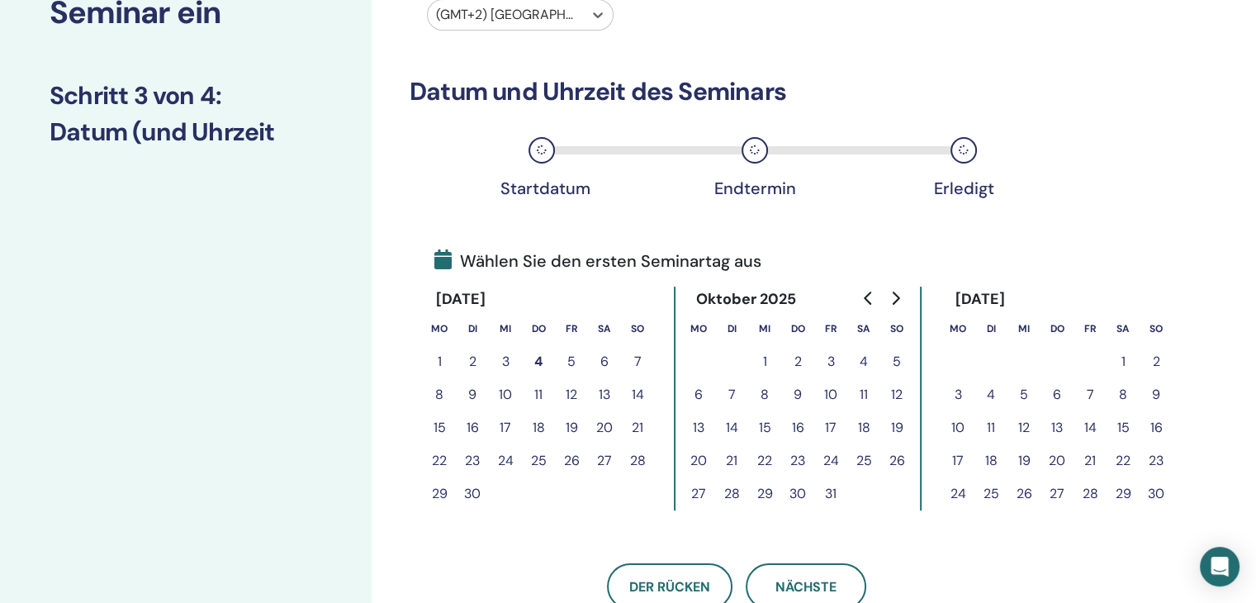
scroll to position [165, 0]
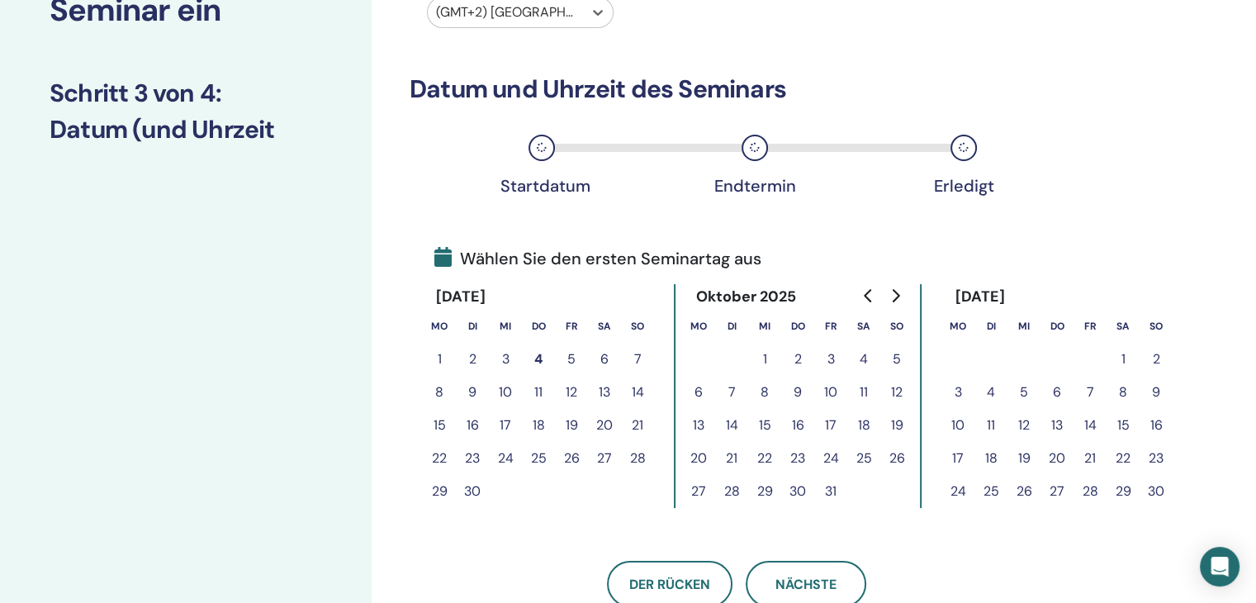
click at [472, 457] on button "23" at bounding box center [472, 458] width 33 height 33
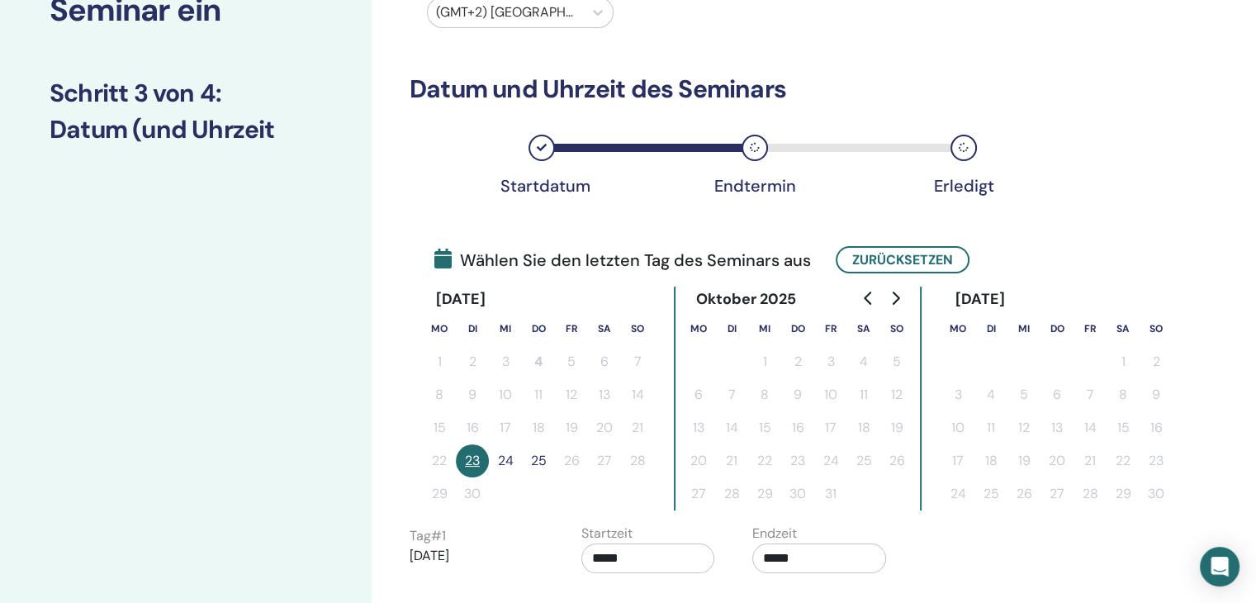
click at [476, 462] on button "23" at bounding box center [472, 460] width 33 height 33
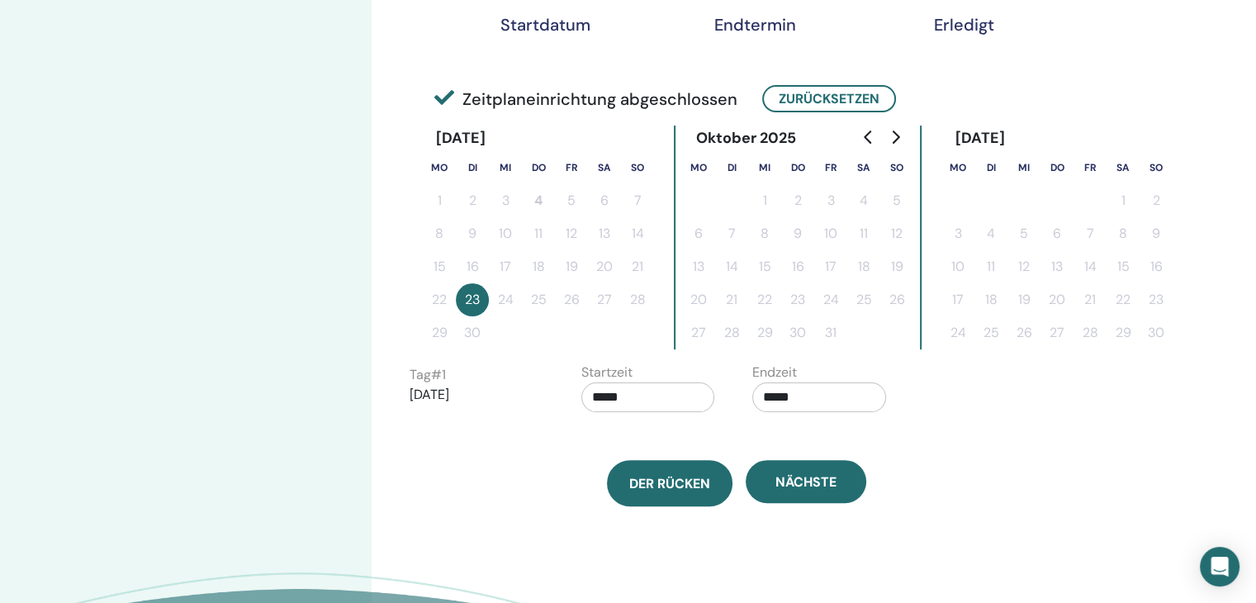
scroll to position [330, 0]
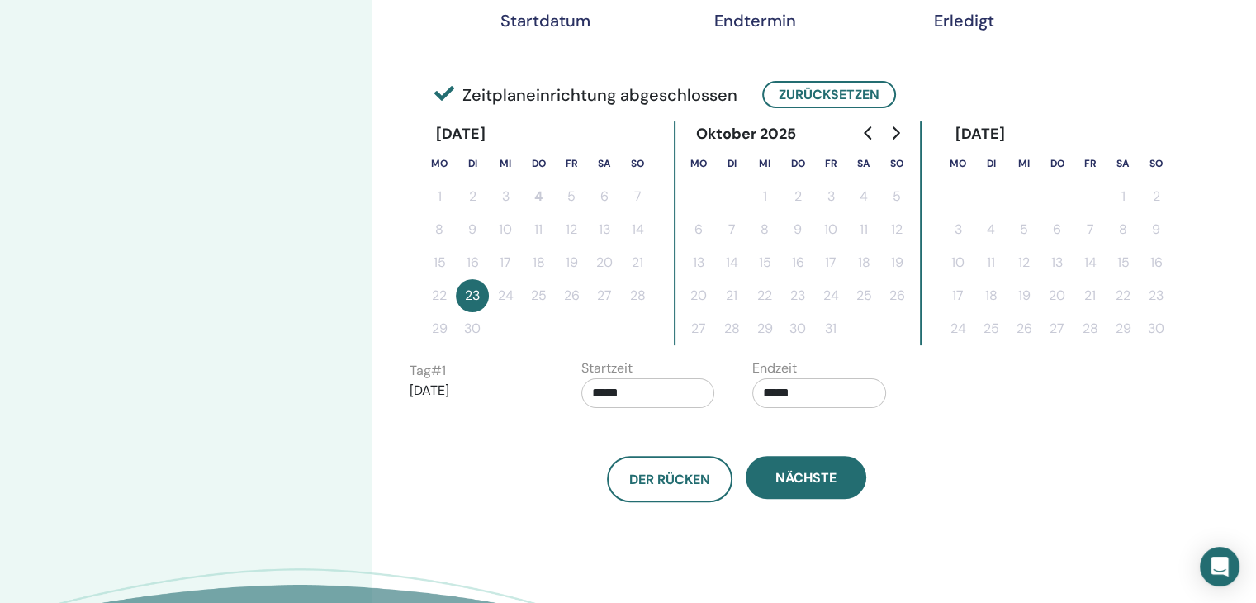
click at [647, 395] on input "*****" at bounding box center [648, 393] width 134 height 30
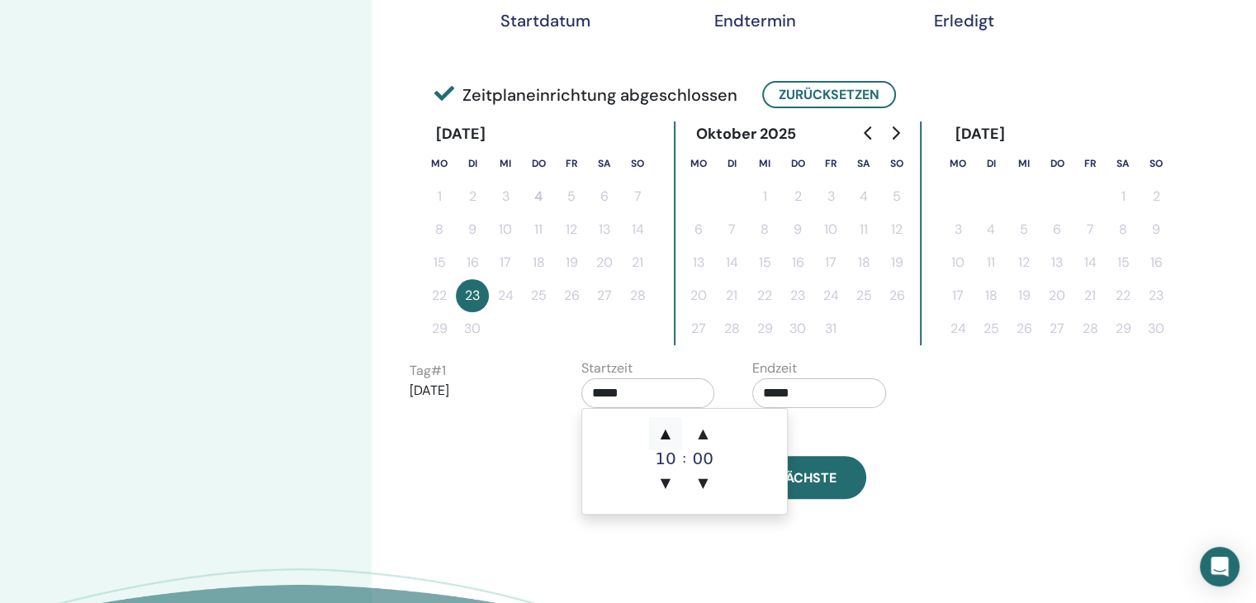
click at [664, 438] on span "▲" at bounding box center [665, 433] width 33 height 33
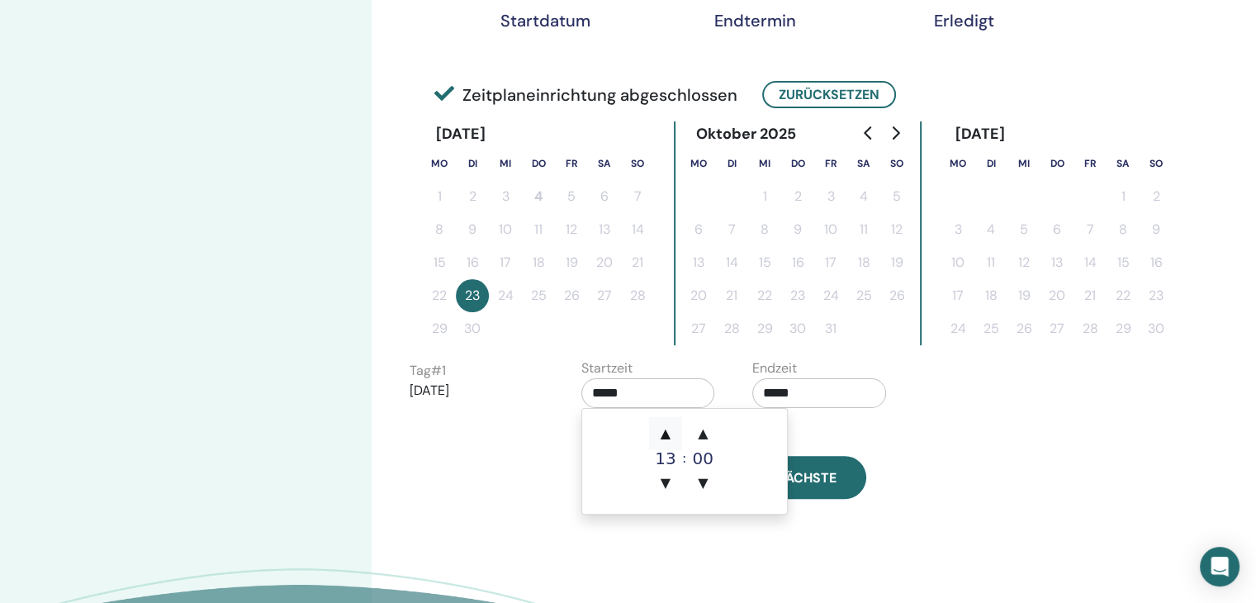
type input "*****"
click at [664, 438] on span "▲" at bounding box center [665, 433] width 33 height 33
click at [773, 393] on input "*****" at bounding box center [819, 393] width 134 height 30
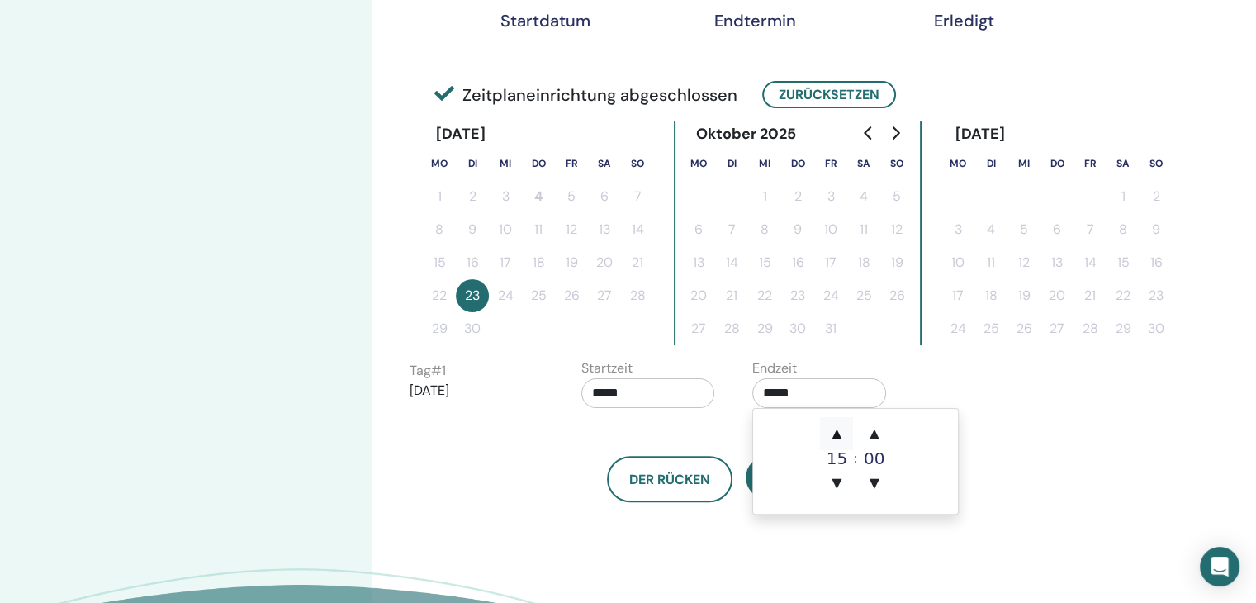
click at [834, 425] on span "▲" at bounding box center [836, 433] width 33 height 33
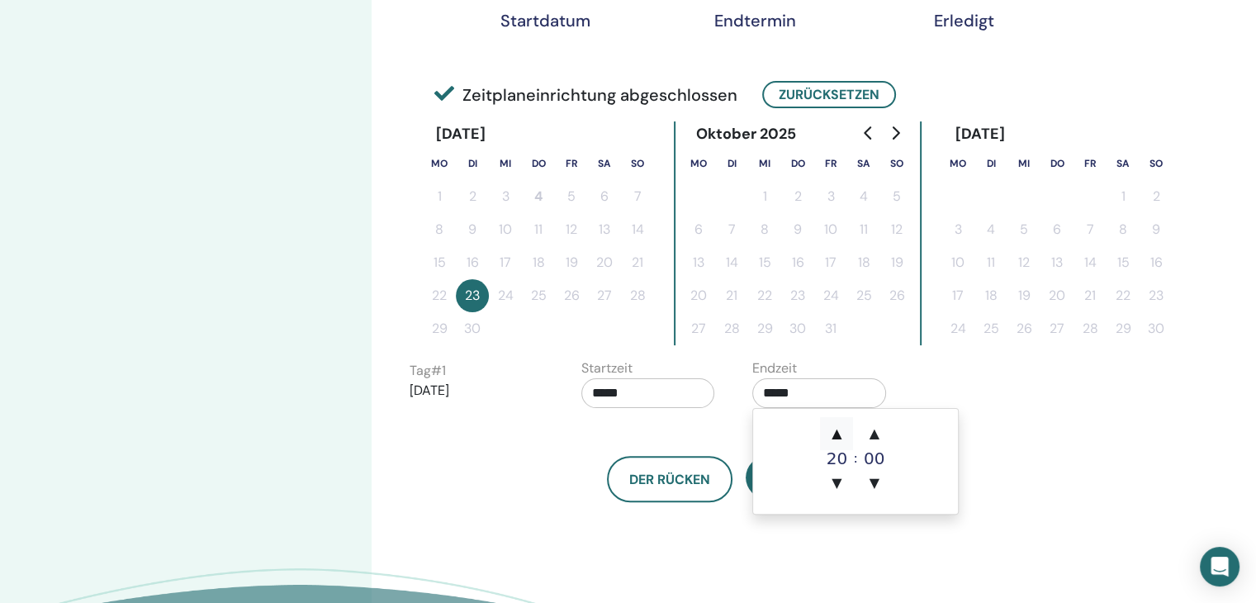
click at [834, 425] on span "▲" at bounding box center [836, 433] width 33 height 33
type input "*****"
click at [998, 388] on div "Tag # 1 [DATE] Startzeit ***** Endzeit *****" at bounding box center [739, 387] width 685 height 58
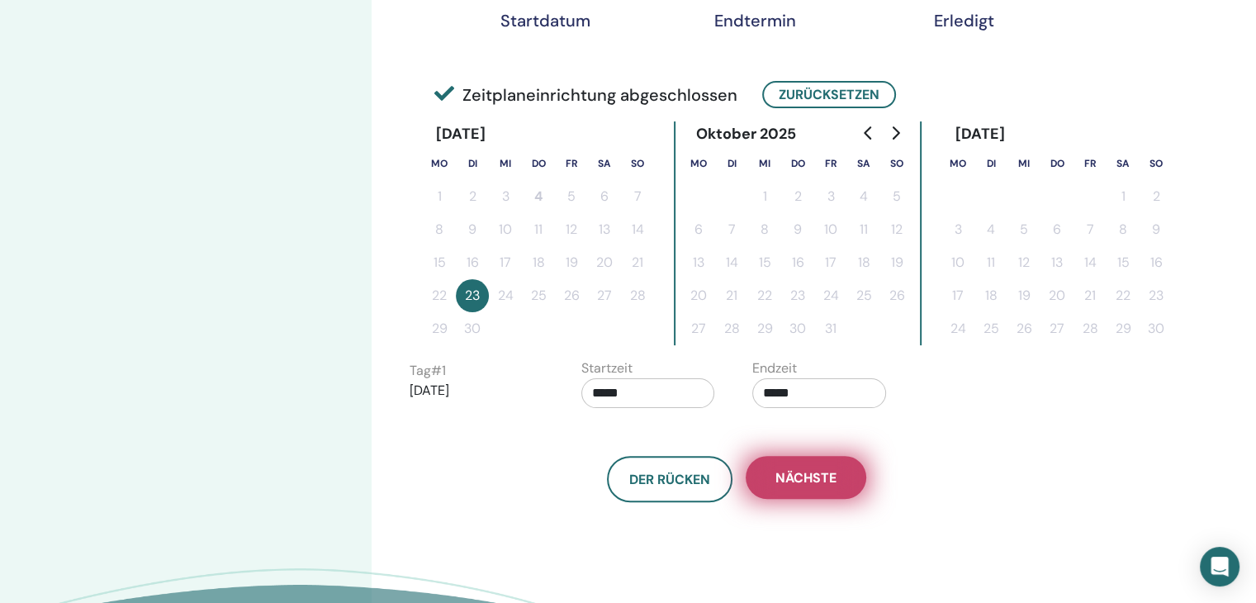
click at [839, 481] on button "Nächste" at bounding box center [806, 477] width 121 height 43
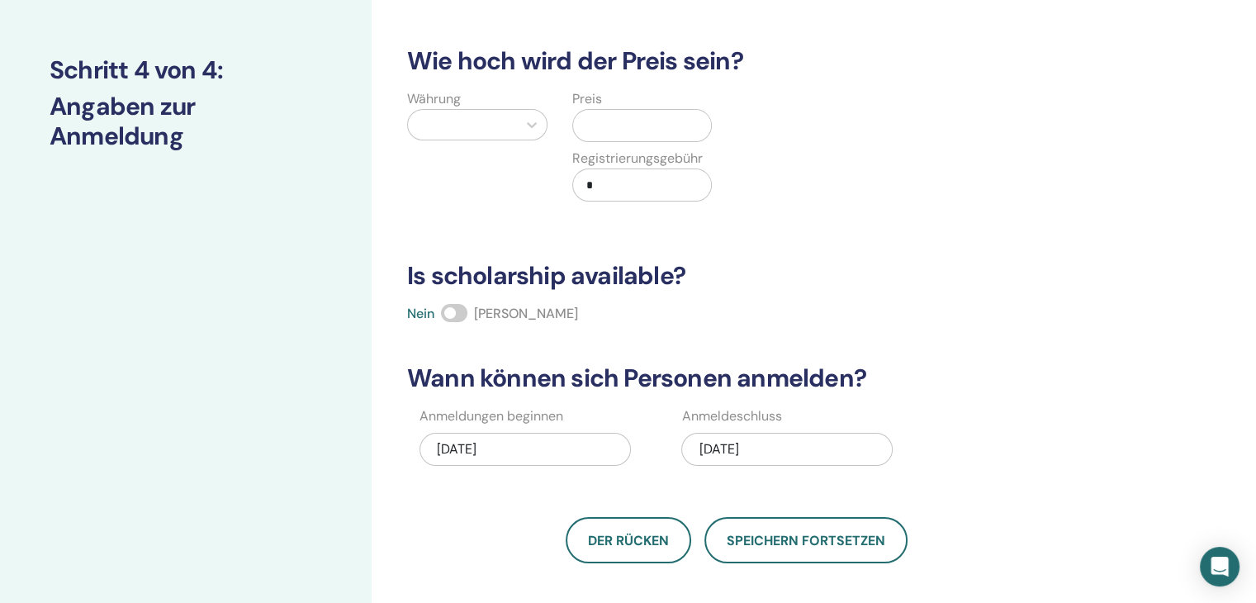
scroll to position [0, 0]
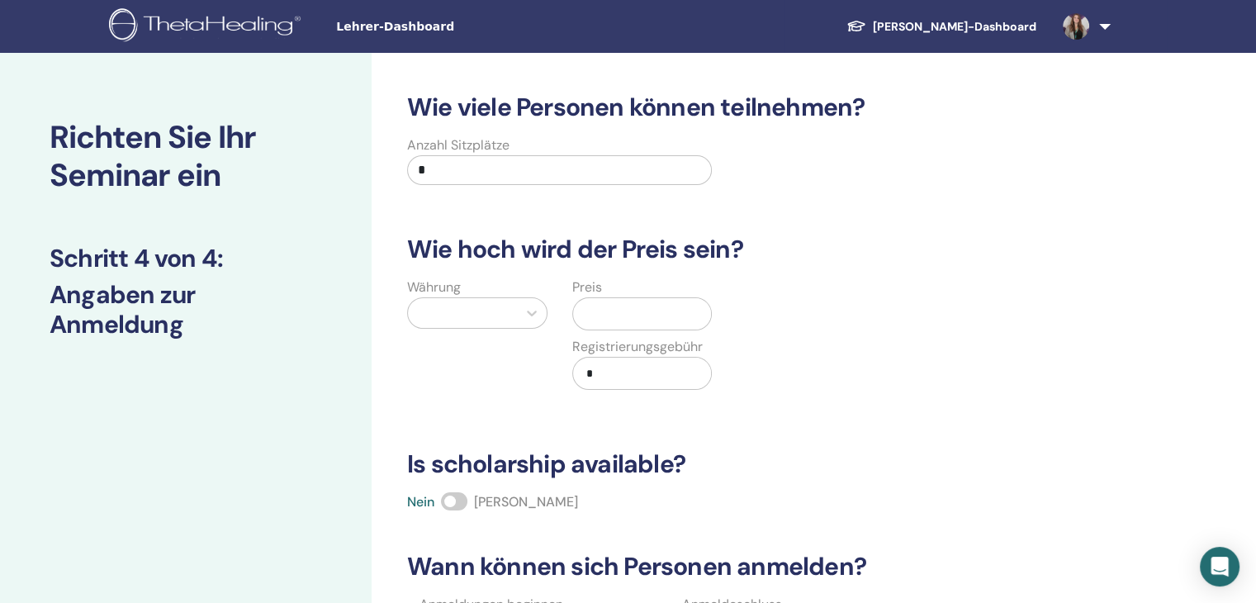
drag, startPoint x: 558, startPoint y: 178, endPoint x: 363, endPoint y: 178, distance: 194.8
click at [363, 178] on div "Richten Sie Ihr Seminar ein Schritt 4 von 4 : Angaben zur Anmeldung Wie viele P…" at bounding box center [628, 518] width 1256 height 930
type input "**"
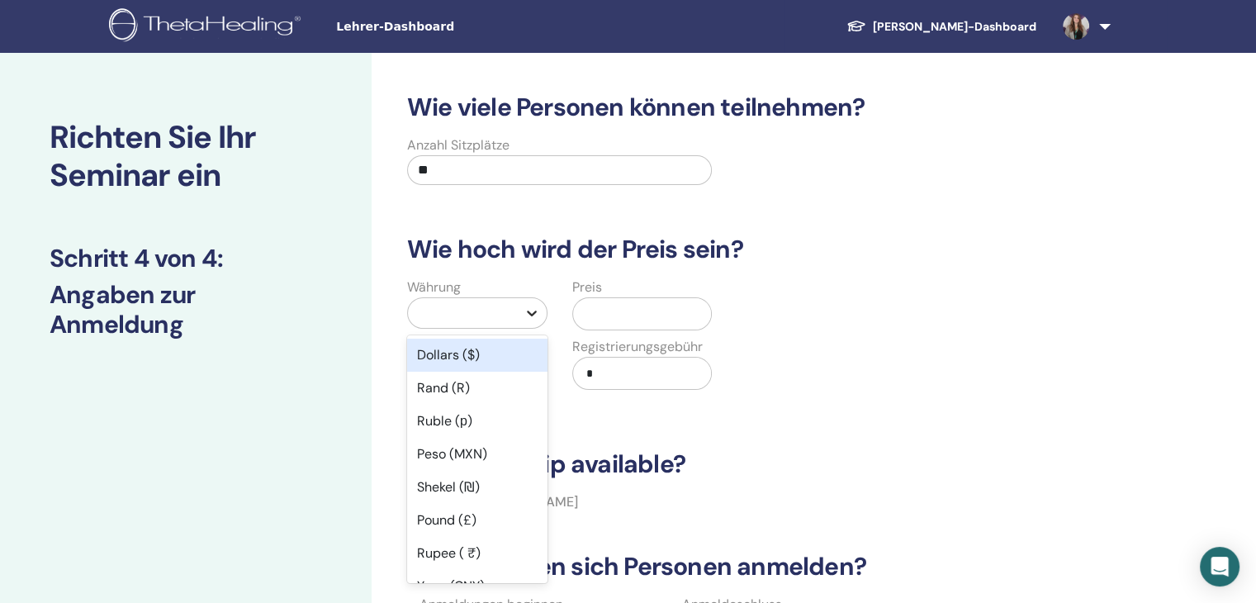
click at [526, 308] on icon at bounding box center [531, 313] width 17 height 17
type input "***"
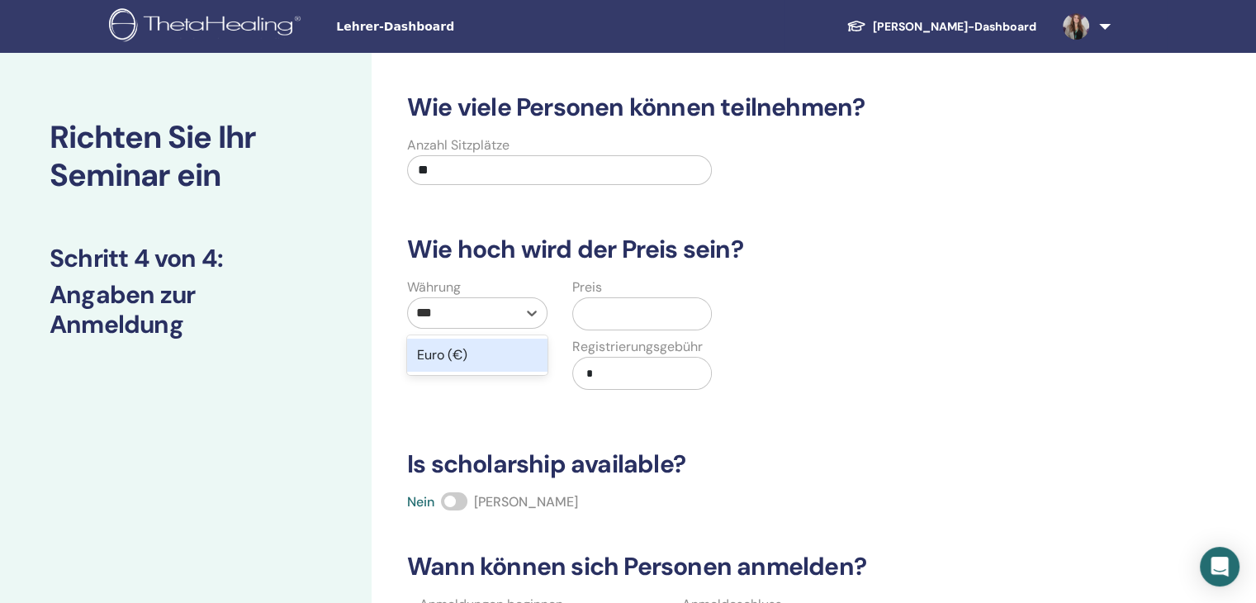
click at [472, 371] on div "Euro (€)" at bounding box center [477, 355] width 140 height 40
click at [525, 360] on div "Euro (€)" at bounding box center [477, 355] width 140 height 33
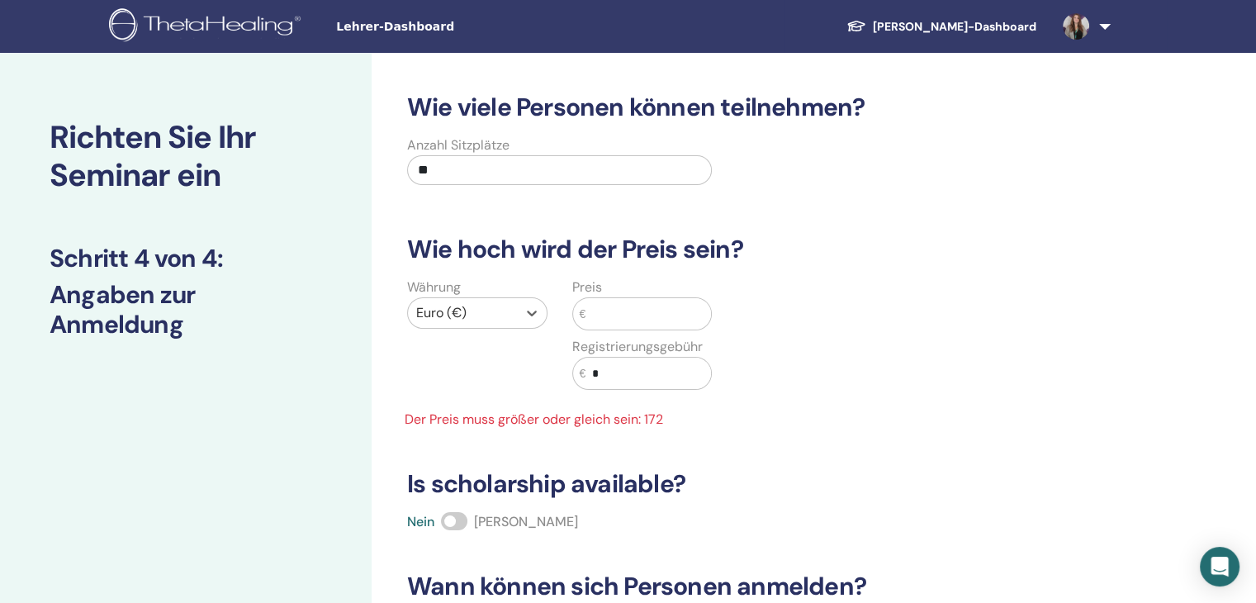
click at [629, 315] on input "text" at bounding box center [647, 313] width 125 height 31
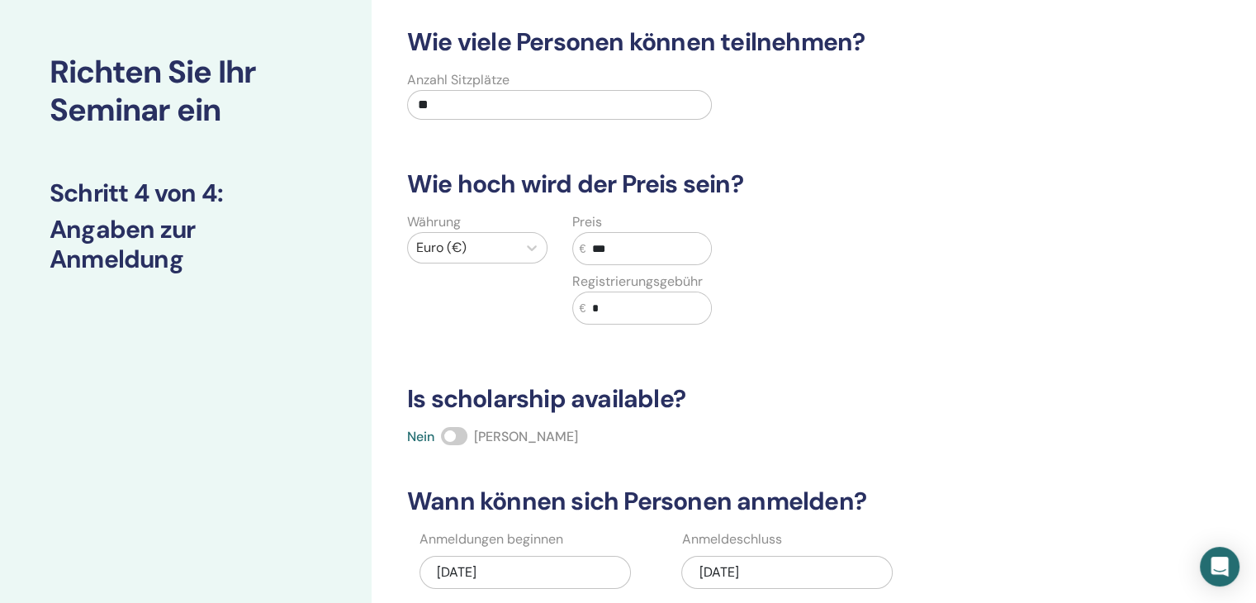
scroll to position [165, 0]
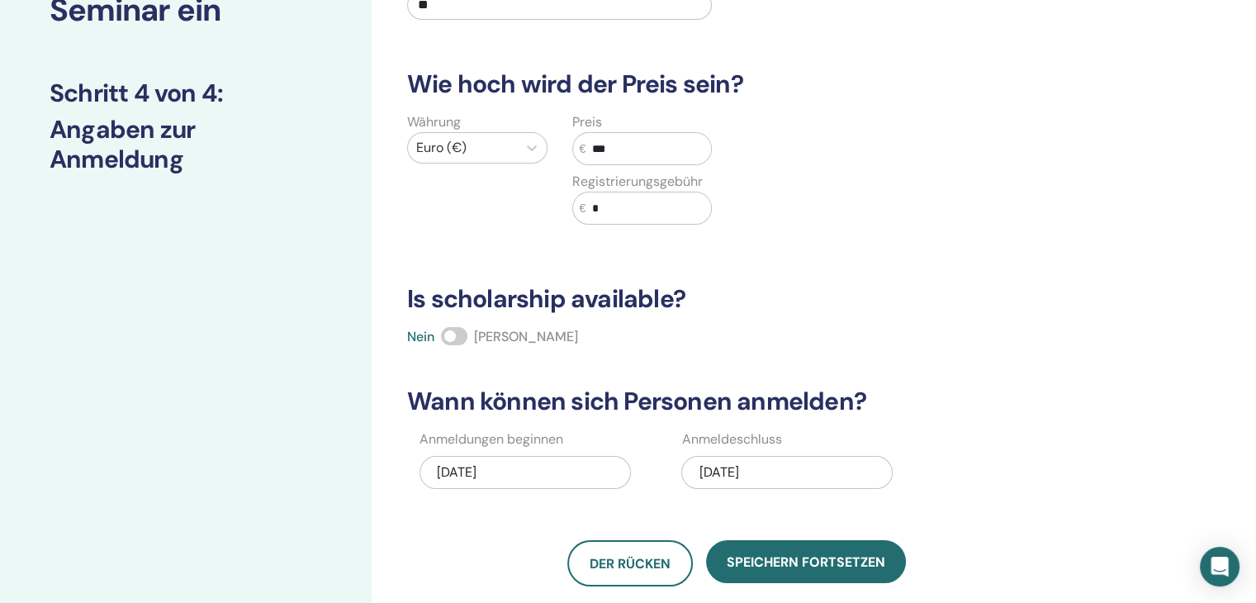
type input "***"
click at [463, 337] on span at bounding box center [454, 336] width 26 height 18
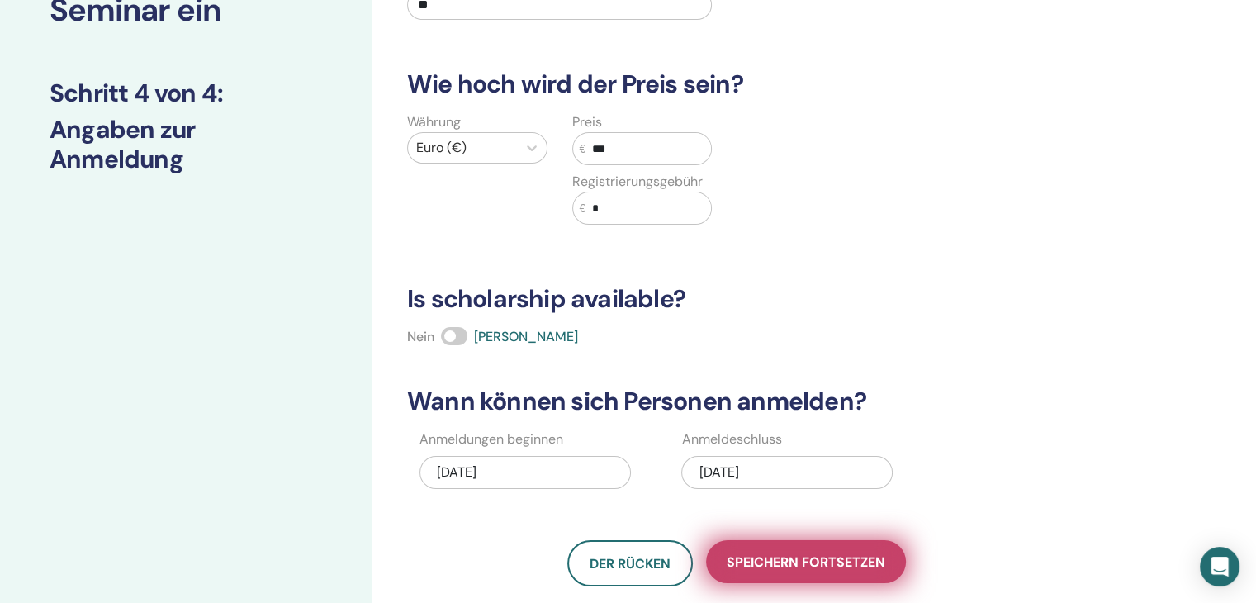
click at [827, 569] on button "Speichern fortsetzen" at bounding box center [806, 561] width 200 height 43
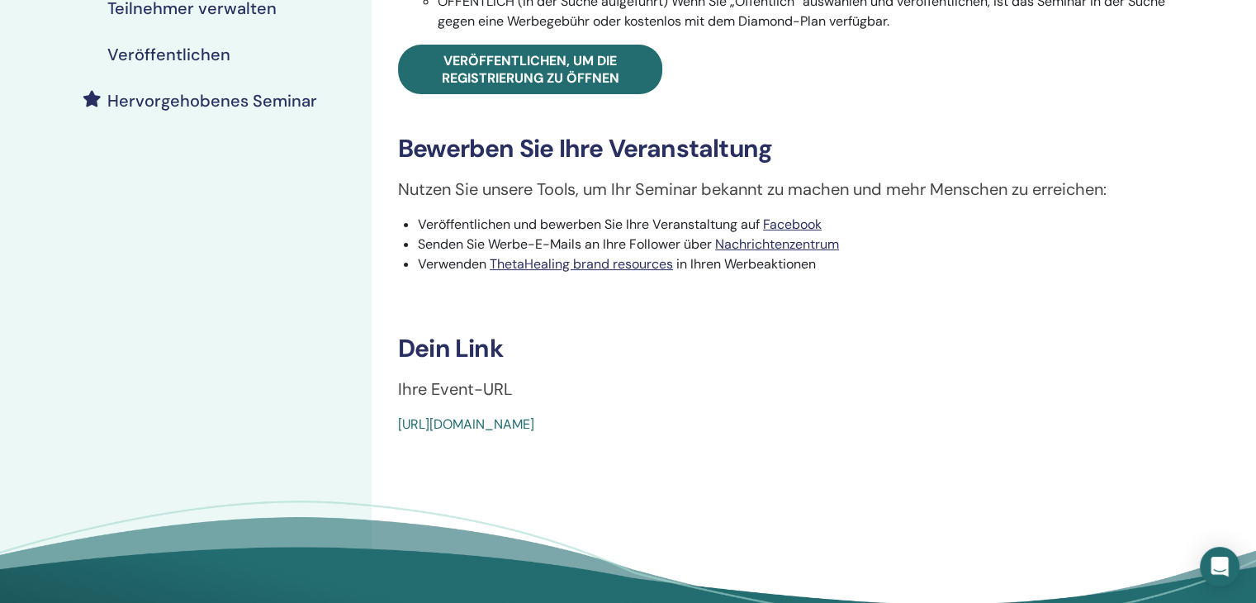
scroll to position [248, 0]
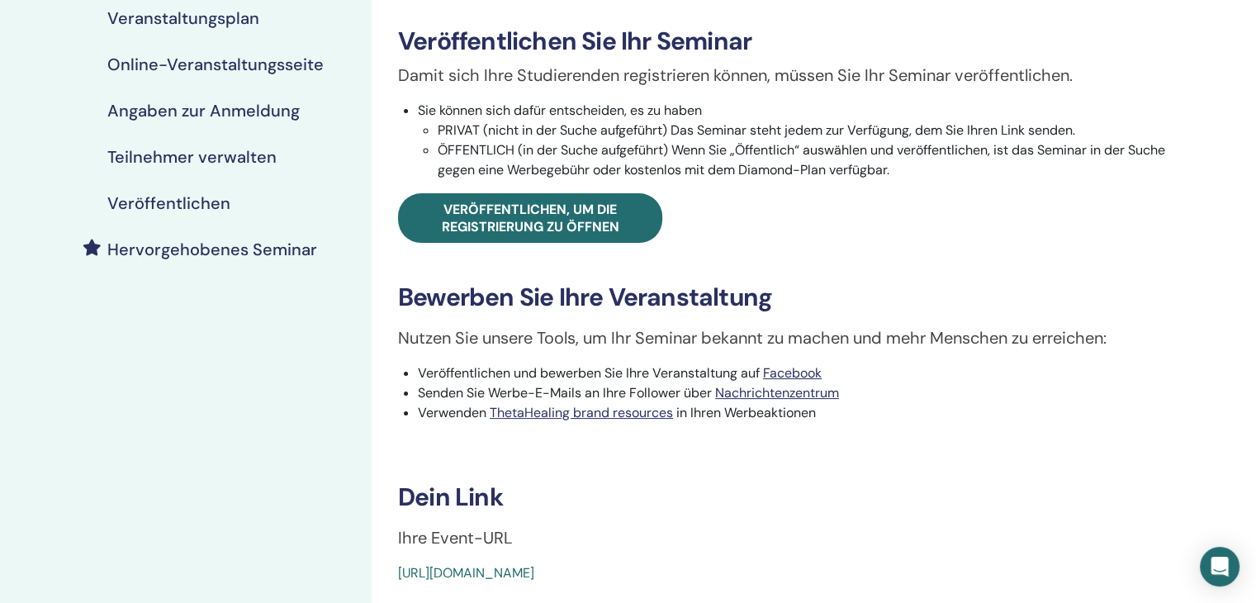
click at [220, 193] on h4 "Veröffentlichen" at bounding box center [168, 203] width 123 height 20
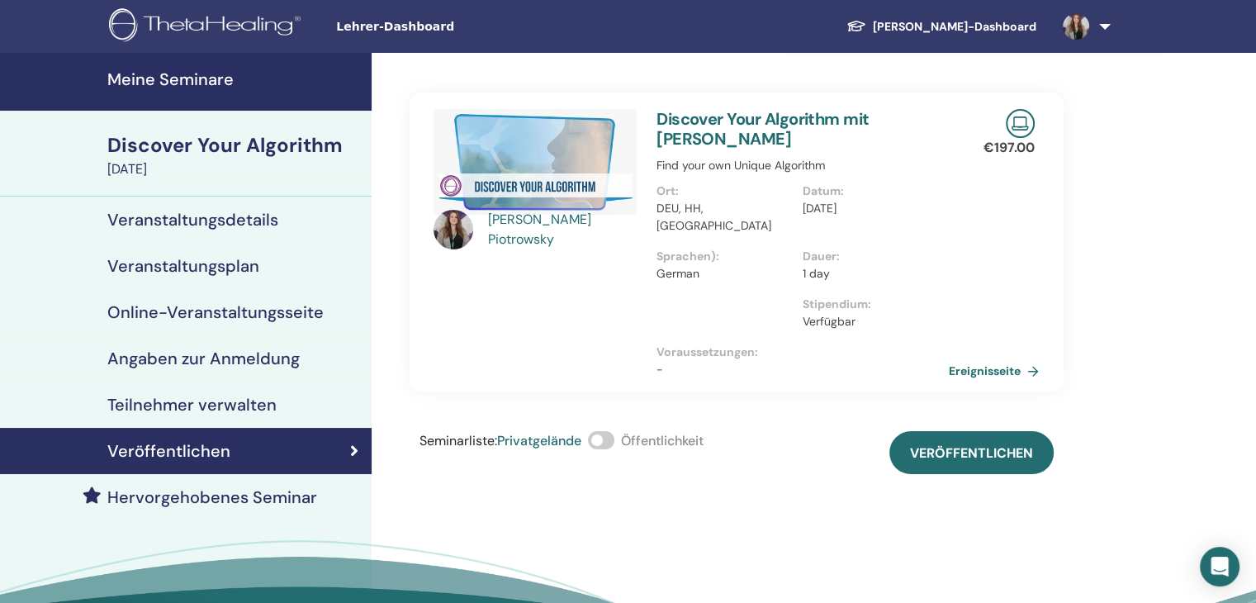
click at [599, 431] on span at bounding box center [601, 440] width 26 height 18
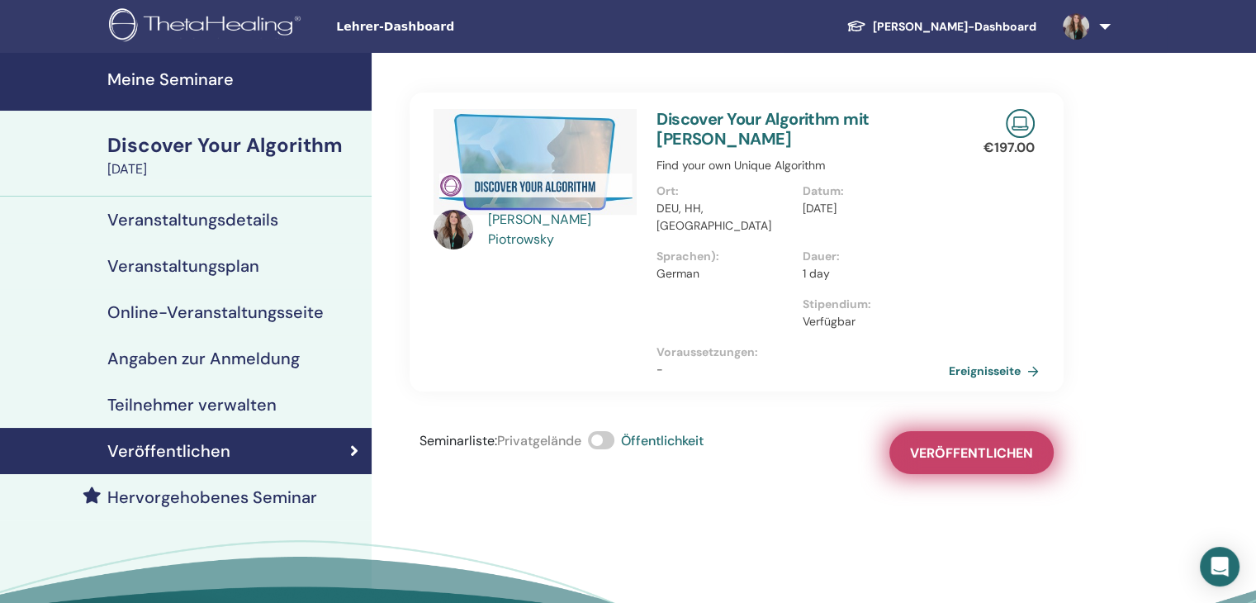
click at [978, 444] on span "Veröffentlichen" at bounding box center [971, 452] width 123 height 17
